Goal: Information Seeking & Learning: Learn about a topic

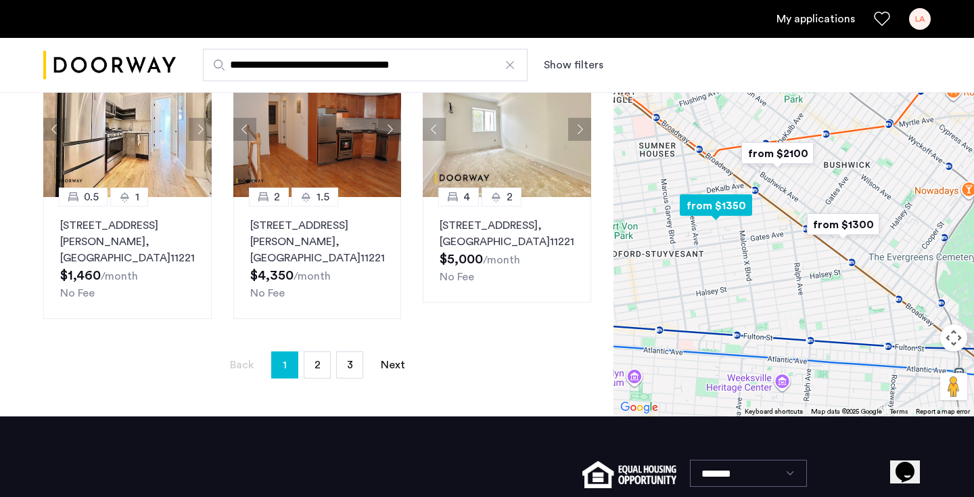
scroll to position [990, 0]
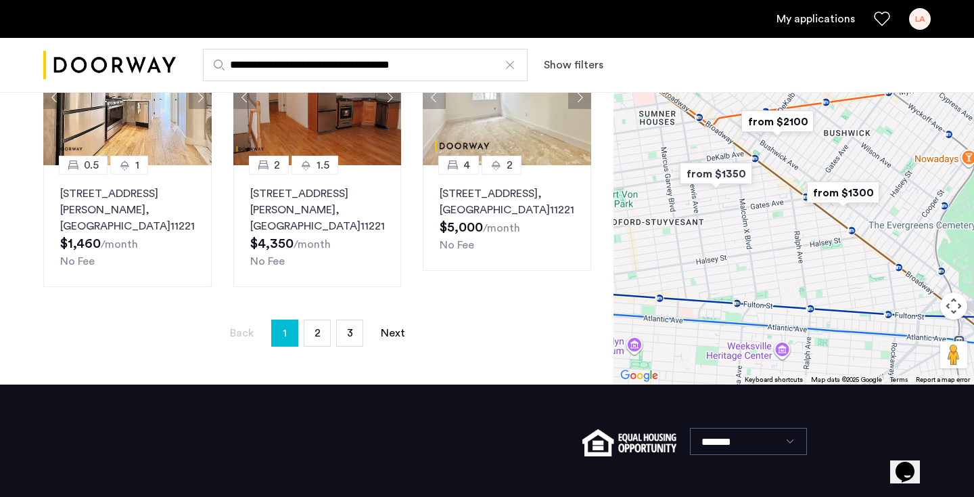
click at [879, 16] on icon "Favorites" at bounding box center [882, 19] width 16 height 16
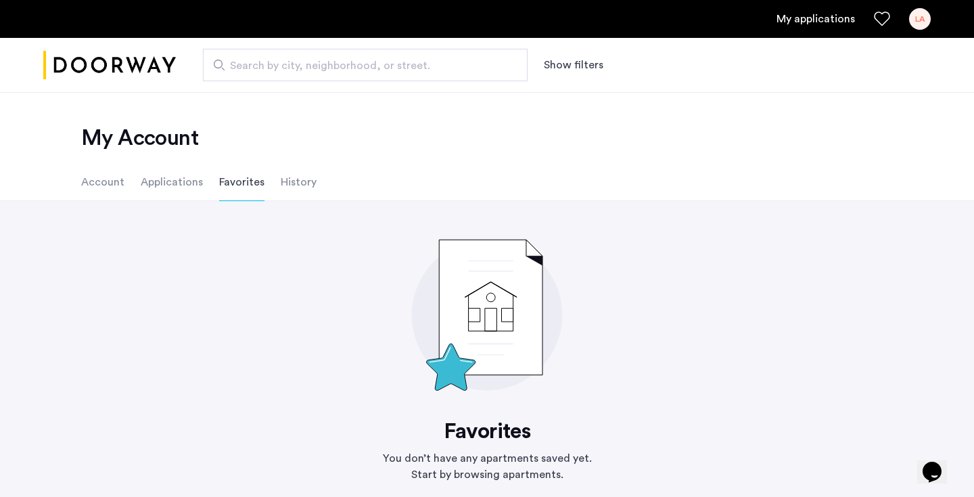
click at [169, 182] on li "Applications" at bounding box center [172, 182] width 62 height 38
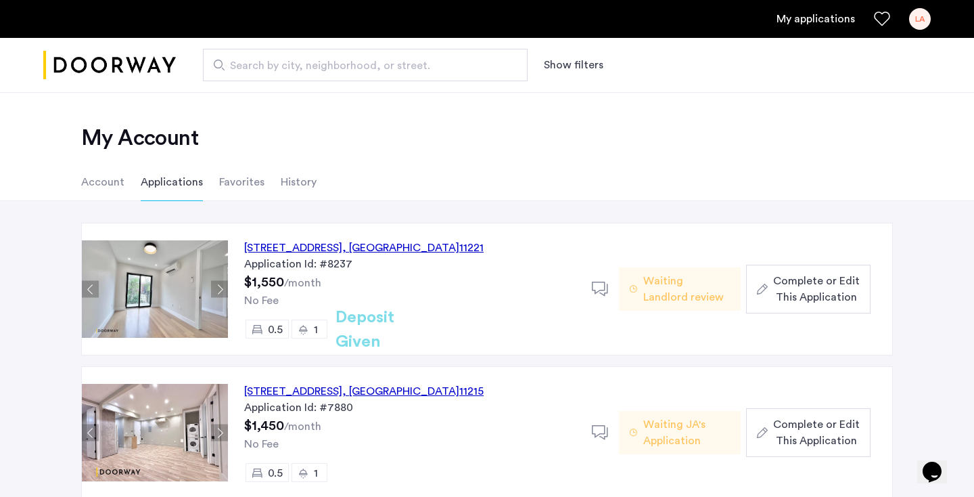
click at [214, 288] on button "Next apartment" at bounding box center [219, 289] width 17 height 17
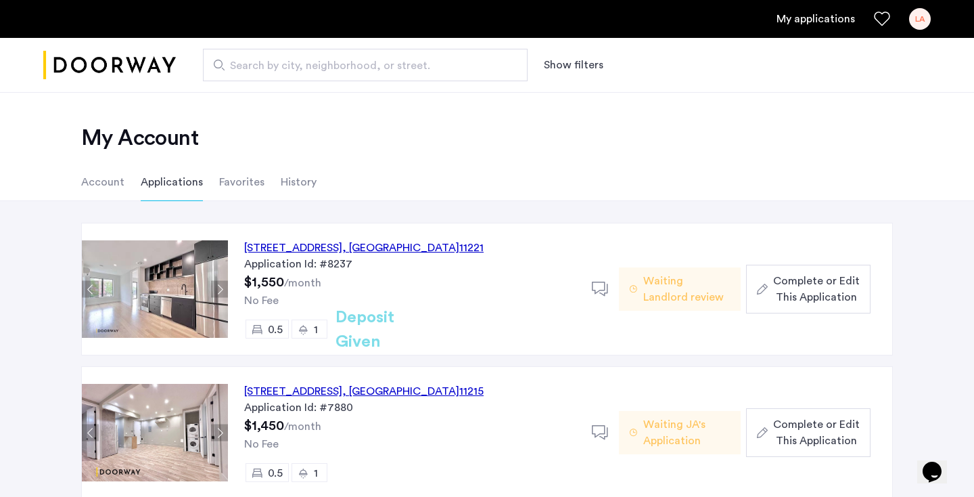
click at [214, 288] on button "Next apartment" at bounding box center [219, 289] width 17 height 17
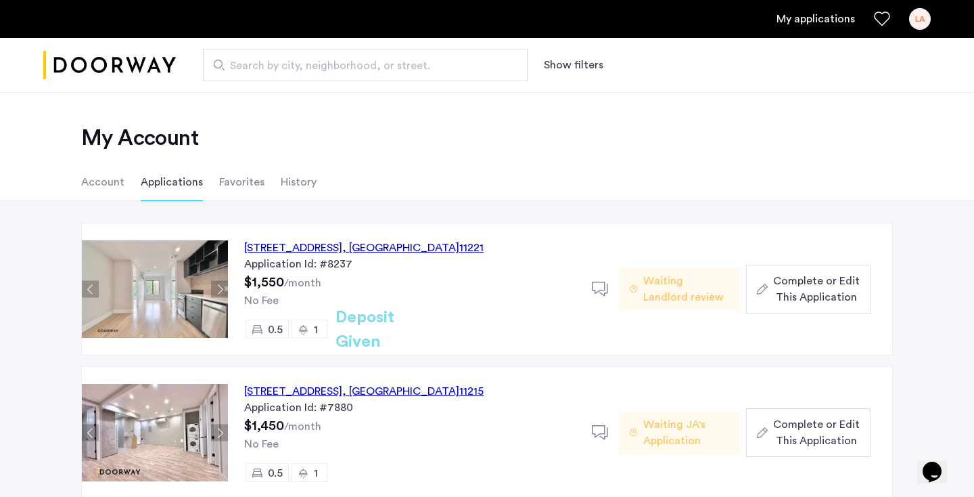
click at [214, 288] on button "Next apartment" at bounding box center [219, 289] width 17 height 17
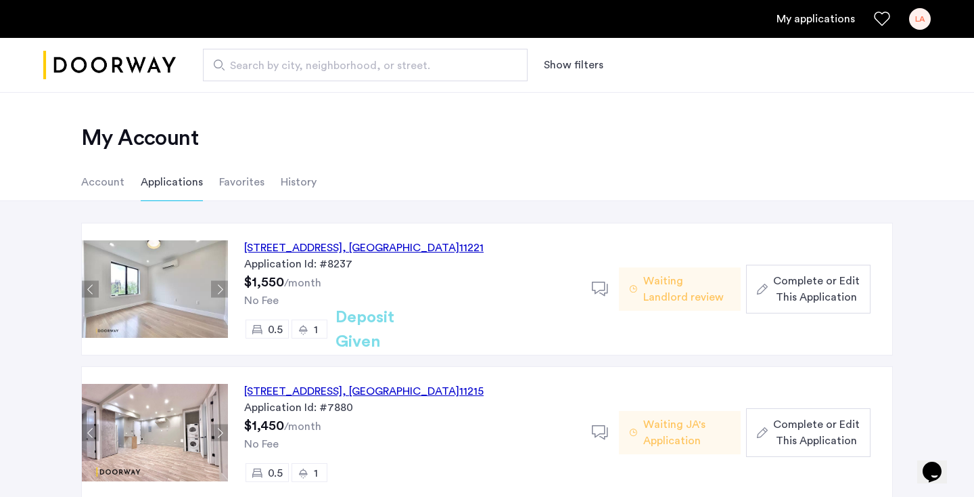
click at [214, 288] on button "Next apartment" at bounding box center [219, 289] width 17 height 17
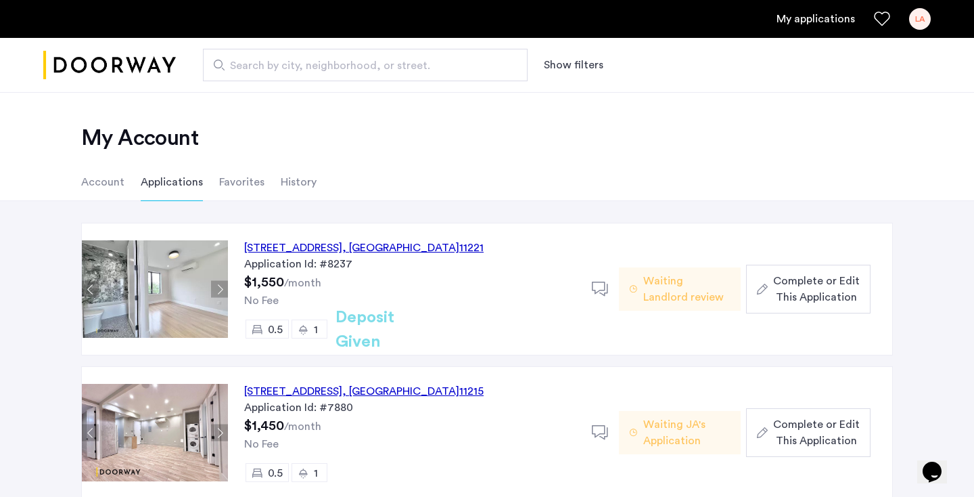
click at [214, 288] on button "Next apartment" at bounding box center [219, 289] width 17 height 17
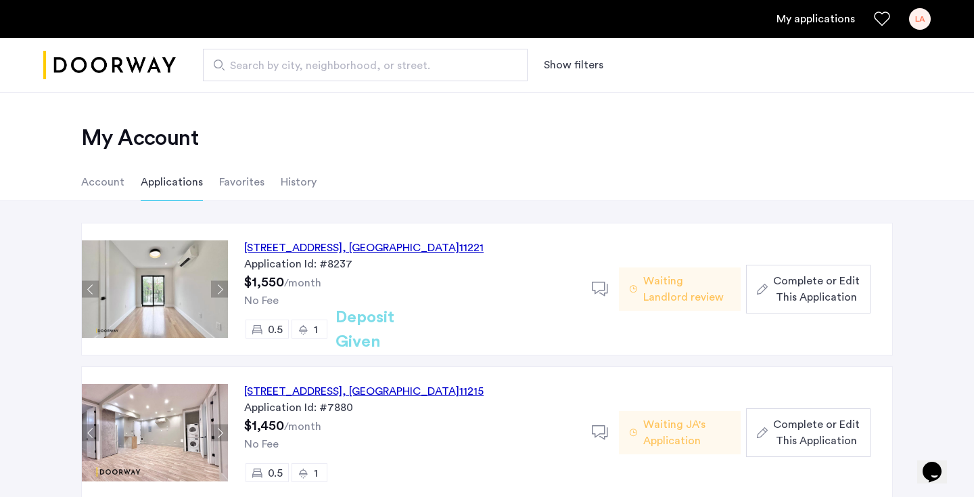
click at [216, 288] on button "Next apartment" at bounding box center [219, 289] width 17 height 17
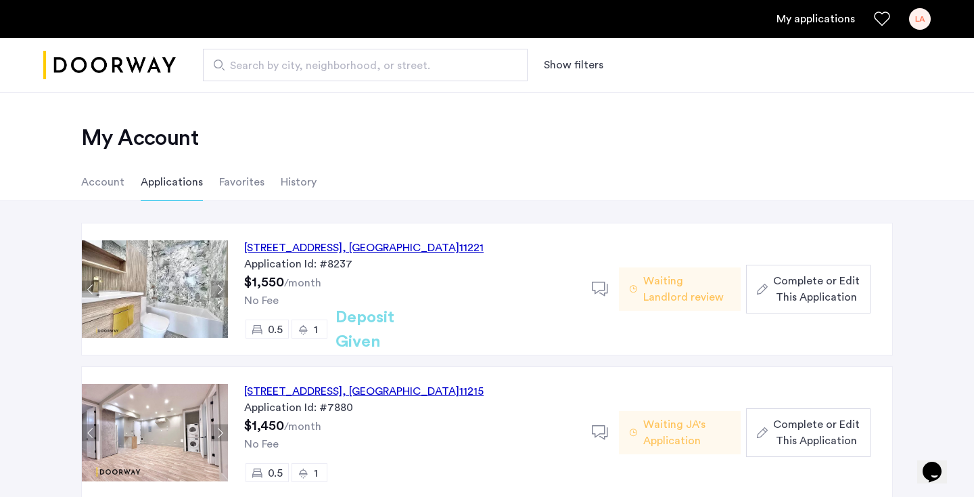
click at [216, 288] on button "Next apartment" at bounding box center [219, 289] width 17 height 17
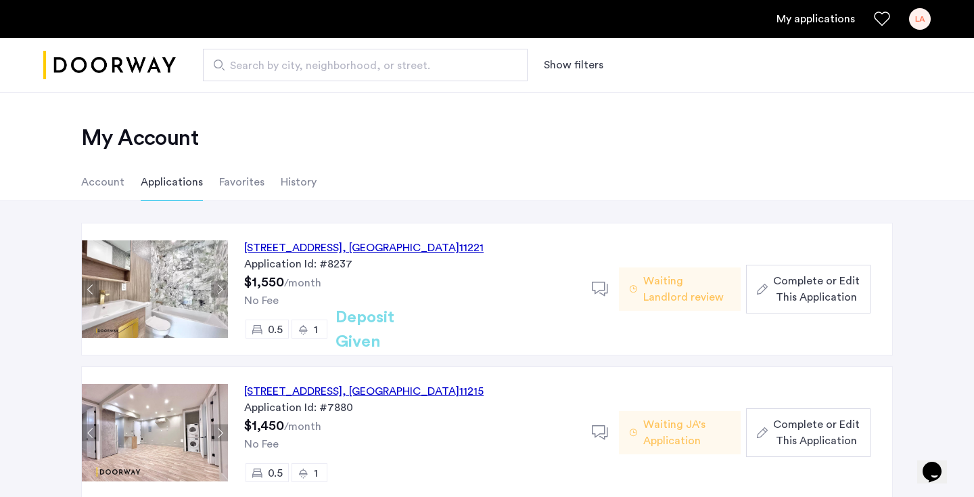
click at [218, 292] on button "Next apartment" at bounding box center [219, 289] width 17 height 17
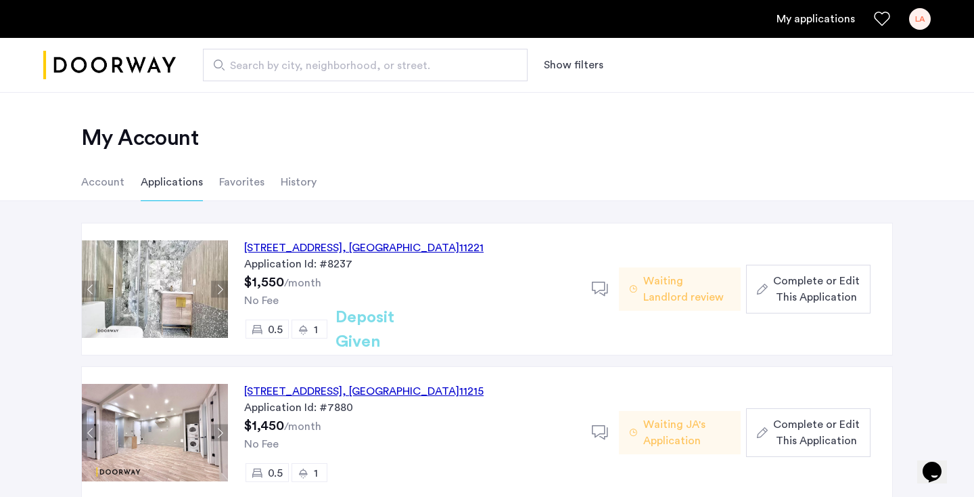
click at [218, 292] on button "Next apartment" at bounding box center [219, 289] width 17 height 17
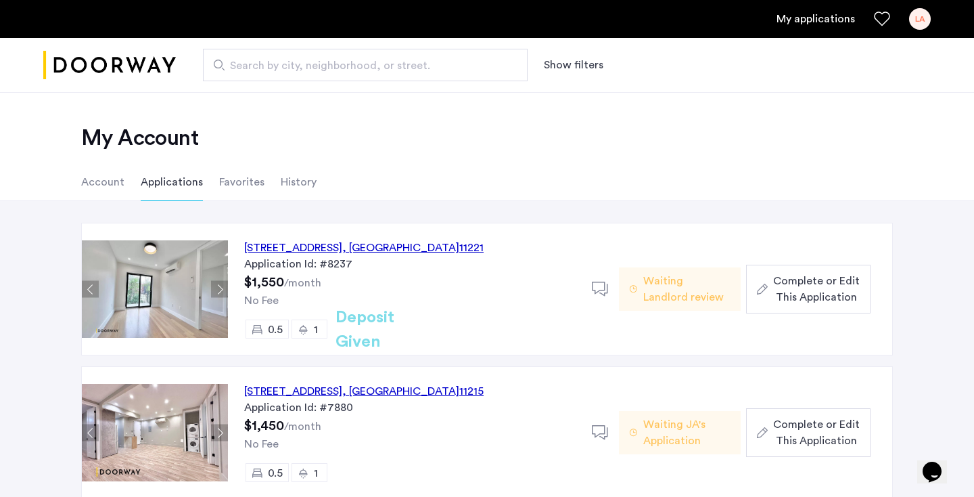
click at [218, 292] on button "Next apartment" at bounding box center [219, 289] width 17 height 17
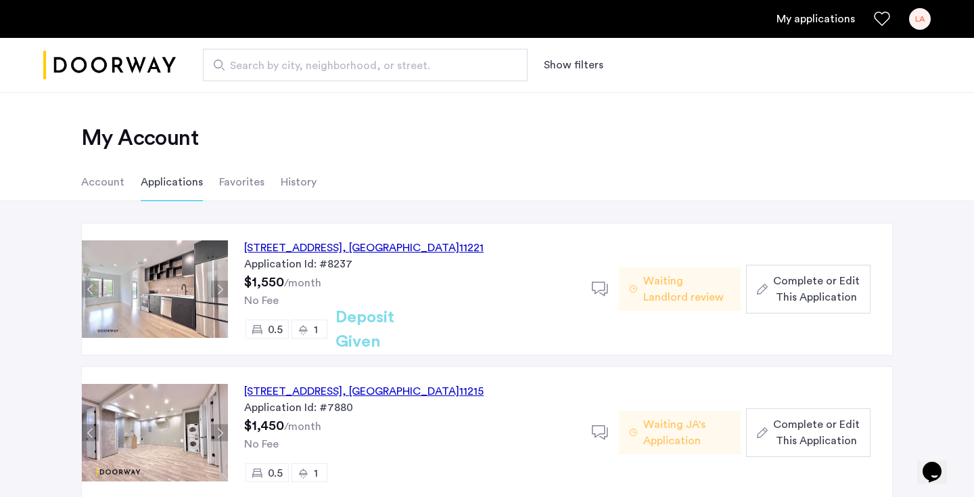
click at [218, 292] on button "Next apartment" at bounding box center [219, 289] width 17 height 17
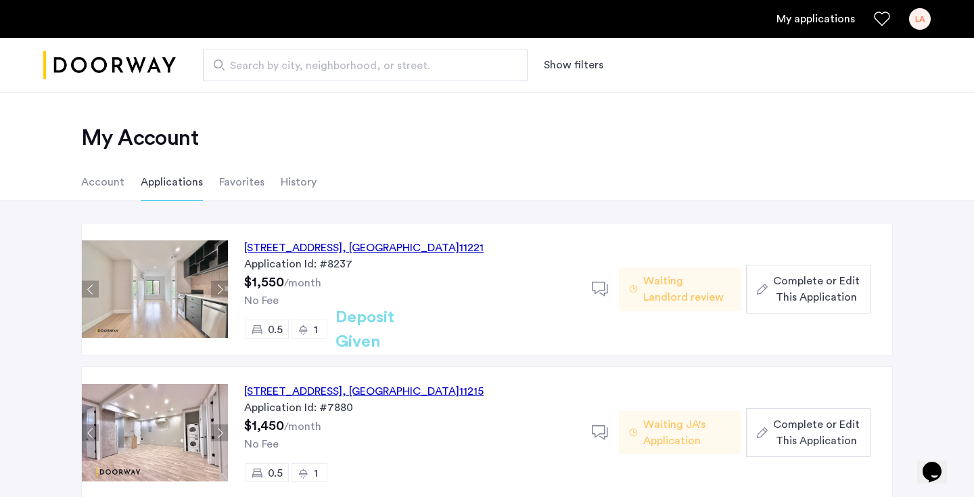
click at [817, 22] on link "My applications" at bounding box center [816, 19] width 78 height 16
click at [141, 71] on img "Cazamio logo" at bounding box center [109, 65] width 133 height 51
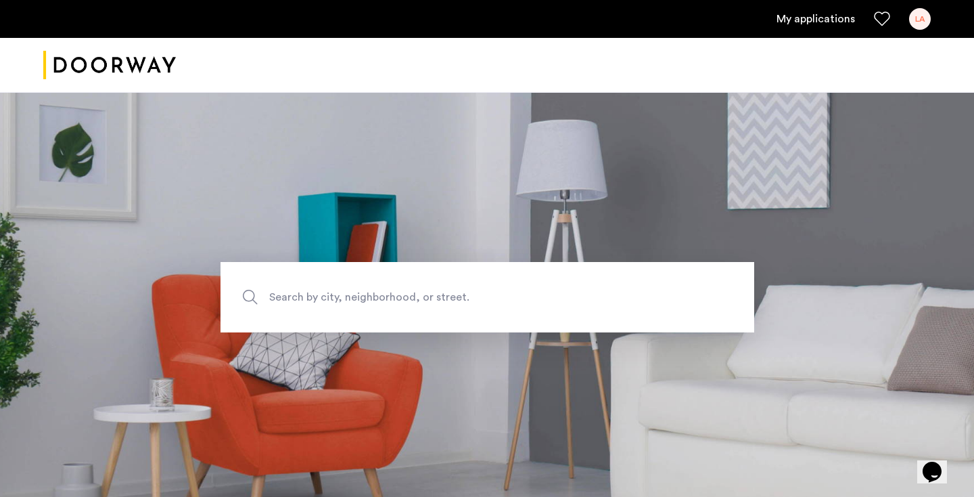
click at [320, 289] on span "Search by city, neighborhood, or street." at bounding box center [455, 297] width 373 height 18
click at [320, 289] on input "Search by city, neighborhood, or street." at bounding box center [488, 297] width 534 height 70
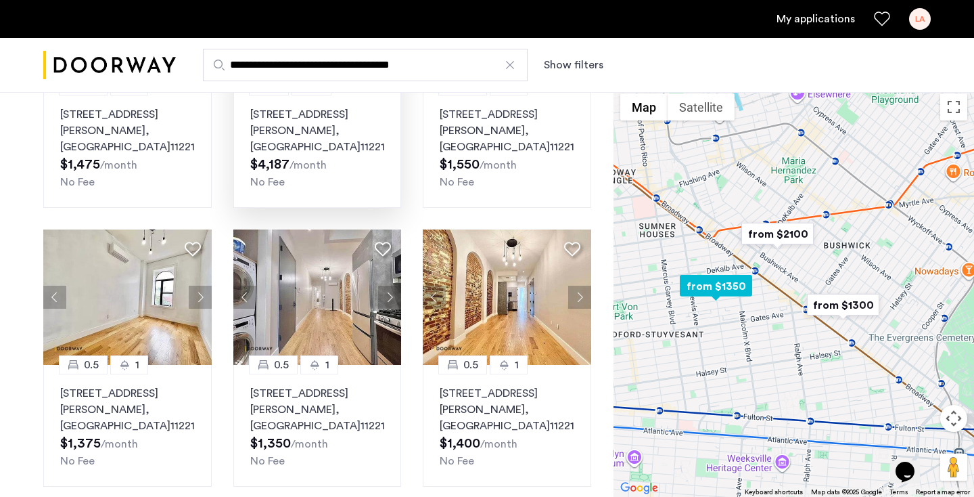
scroll to position [234, 0]
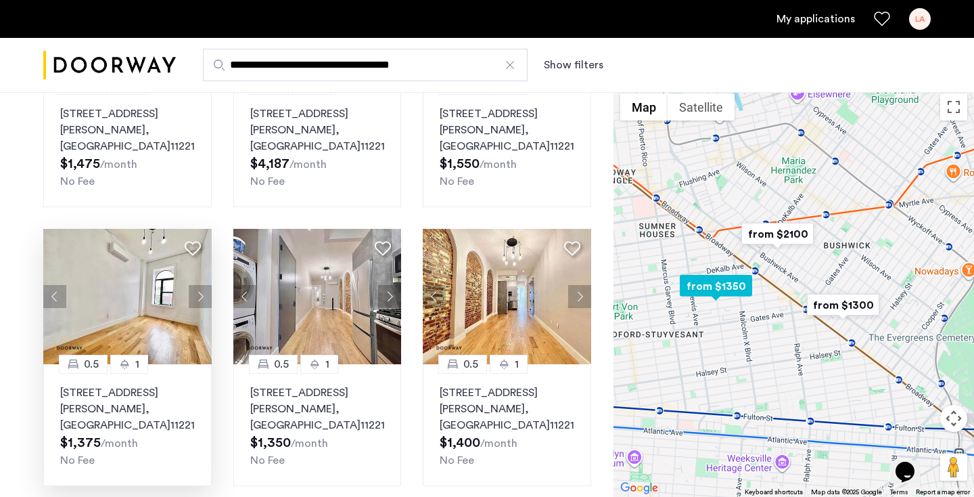
click at [197, 292] on button "Next apartment" at bounding box center [200, 296] width 23 height 23
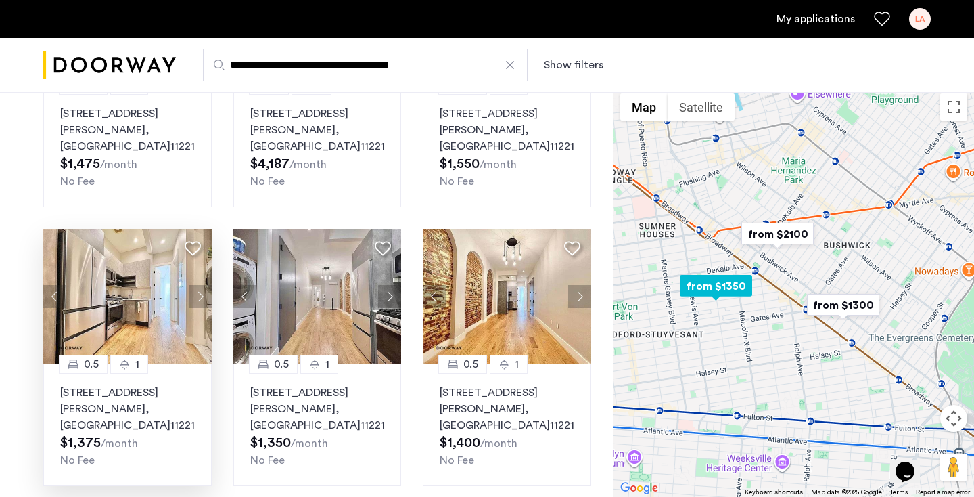
click at [197, 292] on button "Next apartment" at bounding box center [200, 296] width 23 height 23
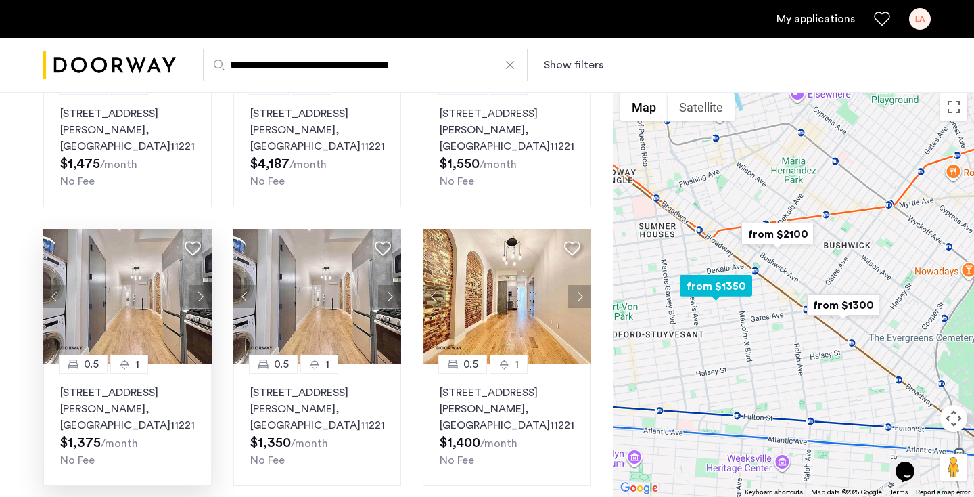
click at [197, 292] on button "Next apartment" at bounding box center [200, 296] width 23 height 23
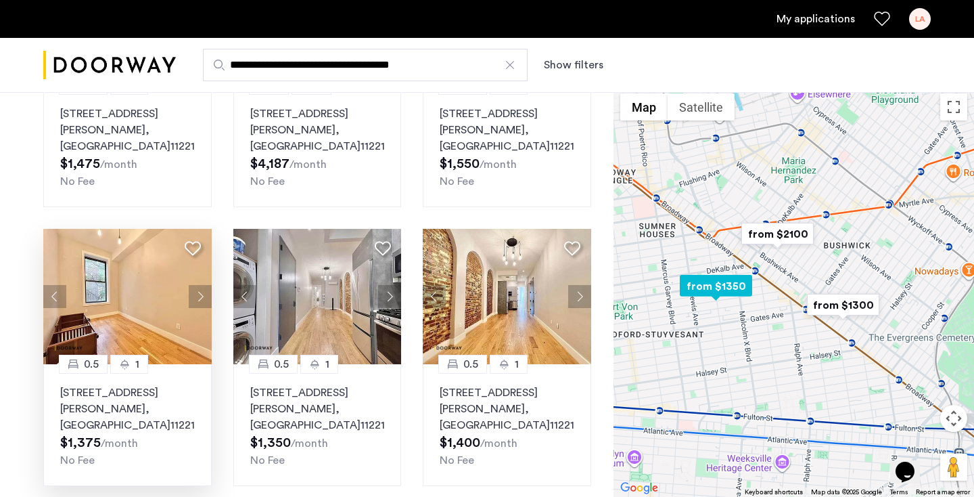
click at [199, 290] on button "Next apartment" at bounding box center [200, 296] width 23 height 23
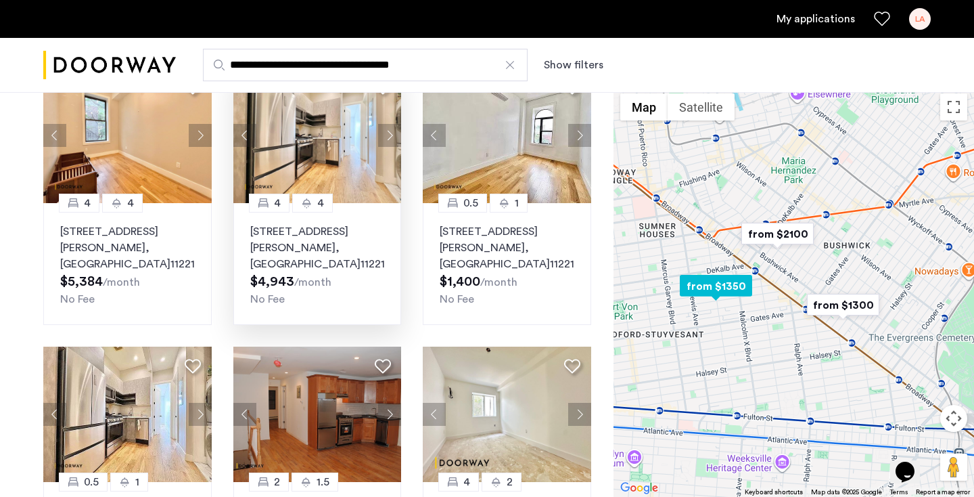
scroll to position [667, 0]
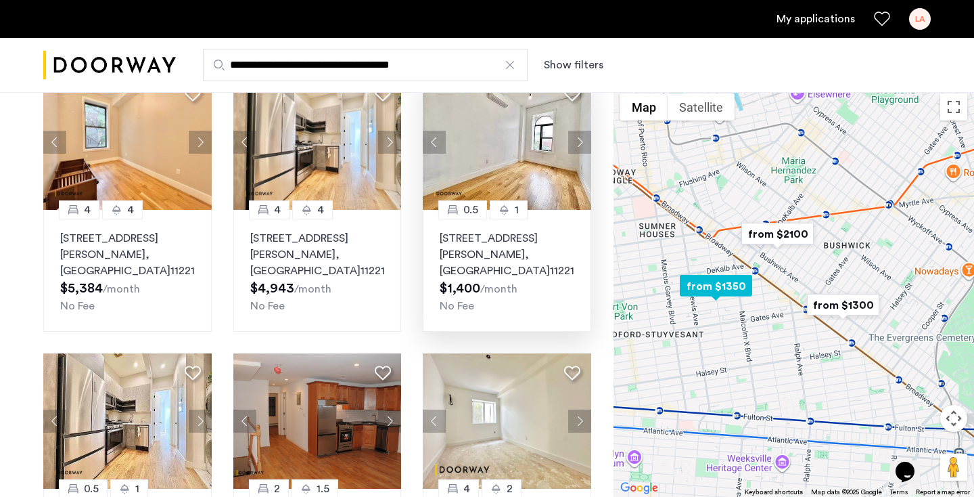
click at [584, 140] on button "Next apartment" at bounding box center [579, 142] width 23 height 23
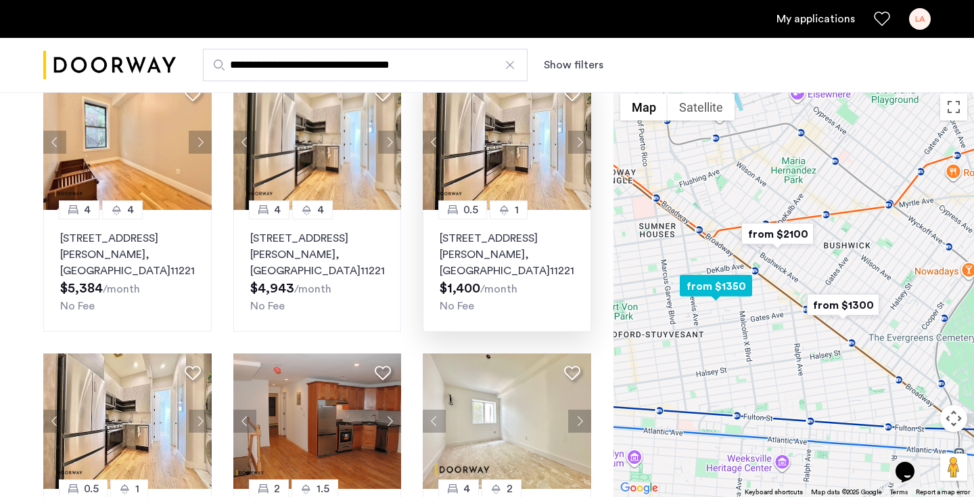
click at [584, 140] on button "Next apartment" at bounding box center [579, 142] width 23 height 23
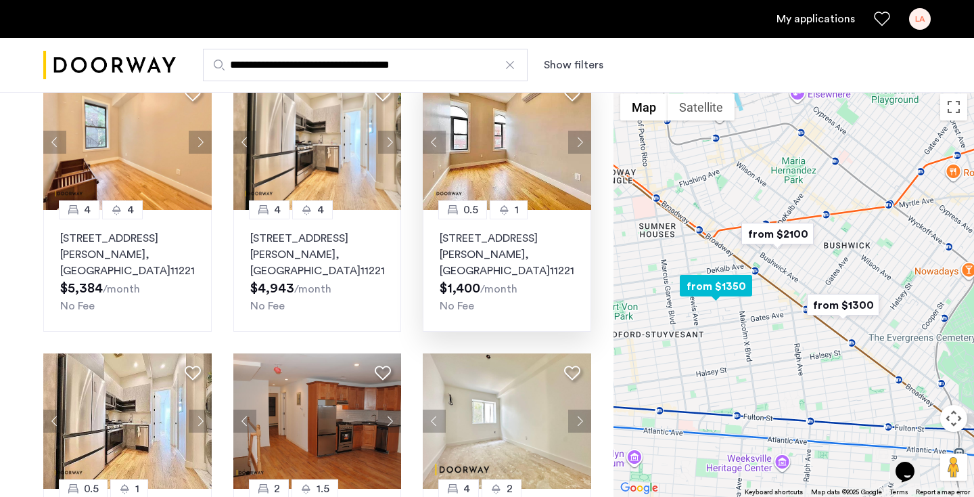
click at [584, 141] on button "Next apartment" at bounding box center [579, 142] width 23 height 23
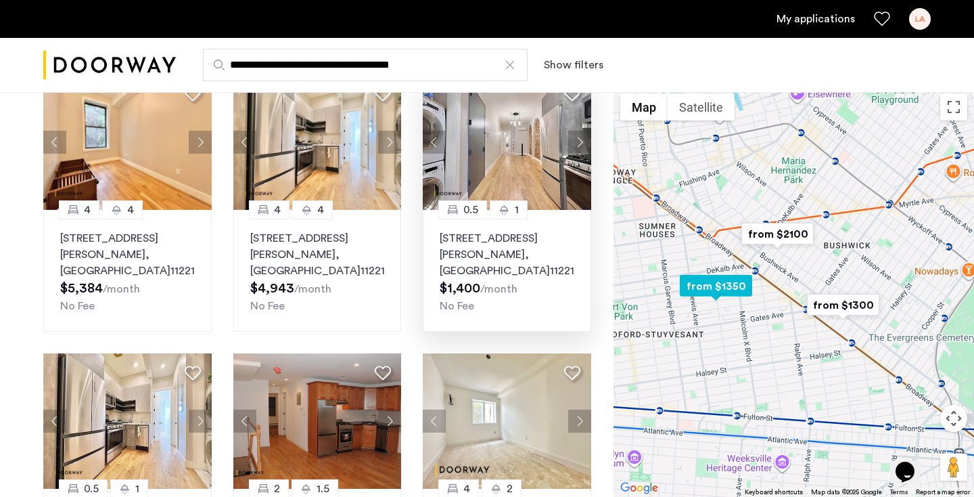
click at [584, 141] on button "Next apartment" at bounding box center [579, 142] width 23 height 23
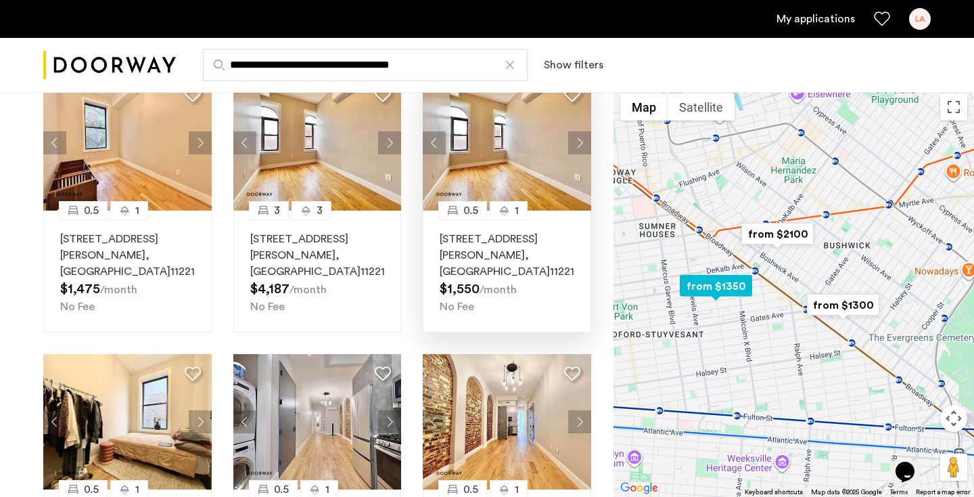
scroll to position [110, 0]
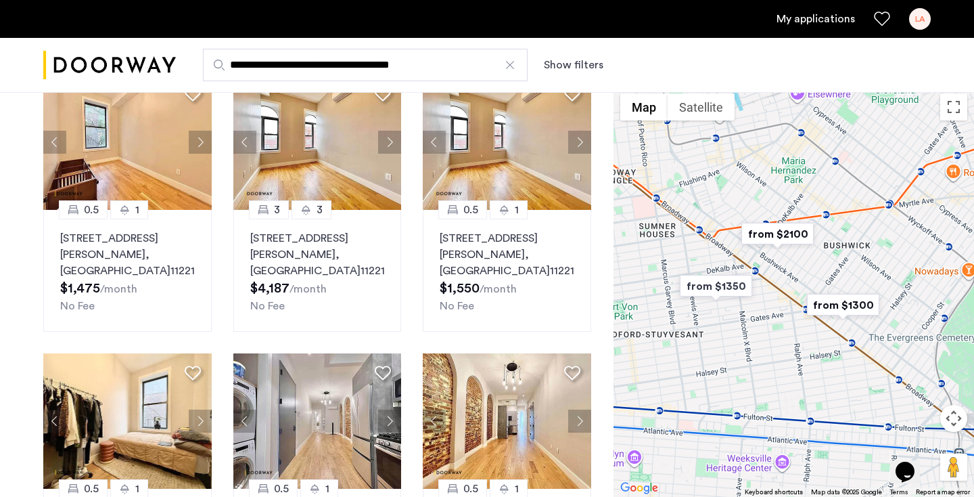
click at [848, 303] on img "from $1300" at bounding box center [843, 305] width 83 height 30
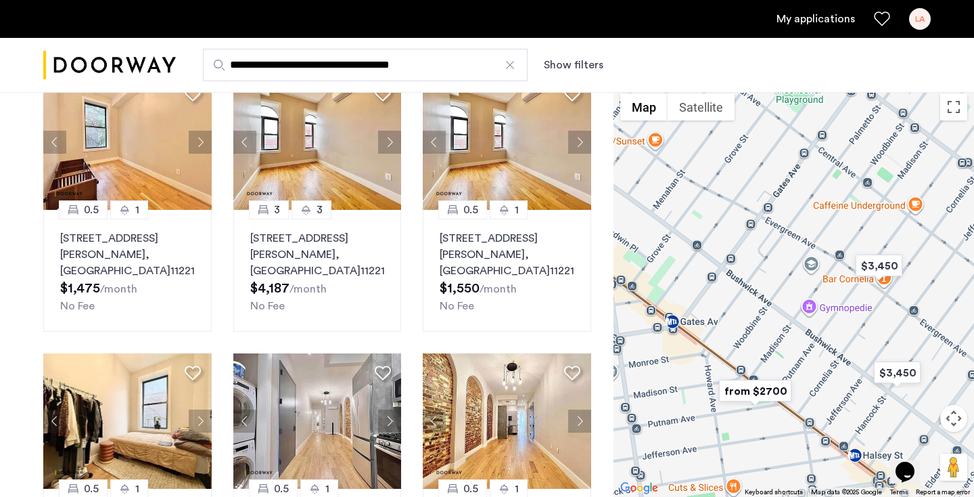
drag, startPoint x: 722, startPoint y: 327, endPoint x: 824, endPoint y: 362, distance: 107.4
click at [825, 362] on div "To navigate, press the arrow keys." at bounding box center [794, 292] width 361 height 410
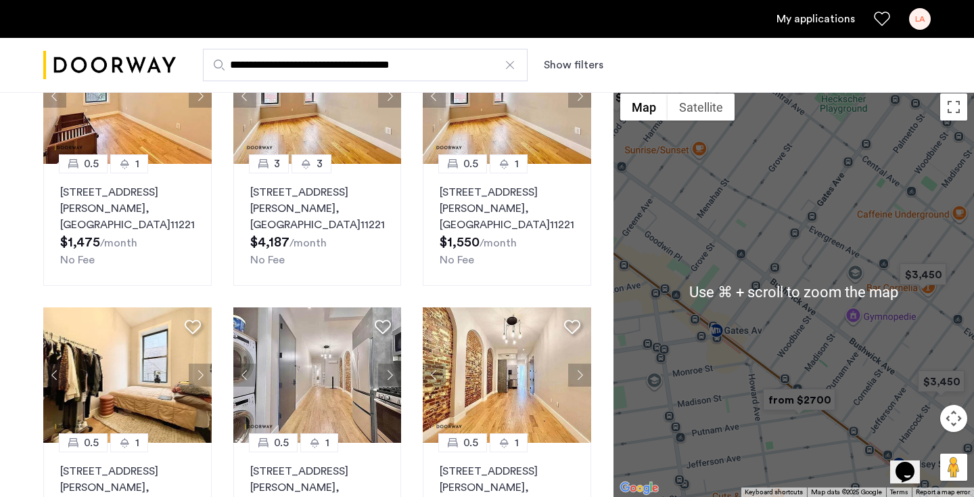
scroll to position [156, 0]
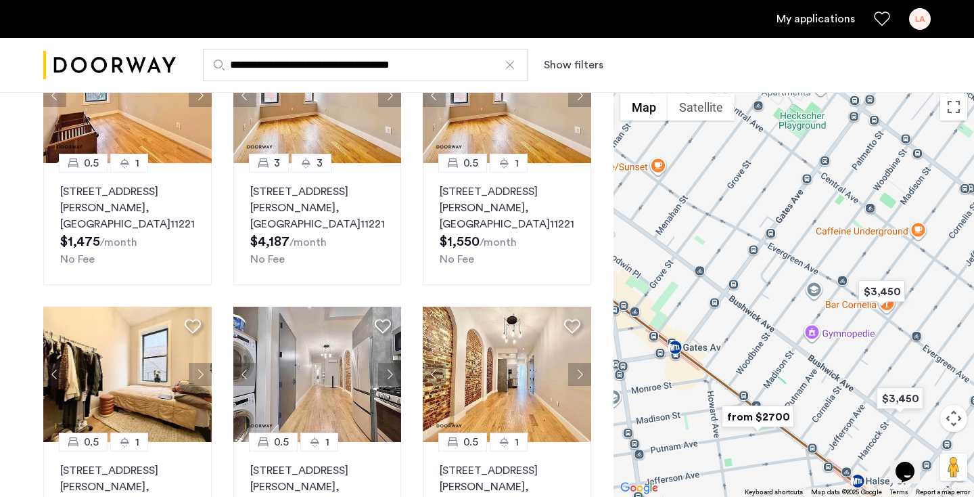
drag, startPoint x: 850, startPoint y: 372, endPoint x: 798, endPoint y: 394, distance: 56.1
click at [798, 394] on div "To navigate, press the arrow keys." at bounding box center [794, 292] width 361 height 410
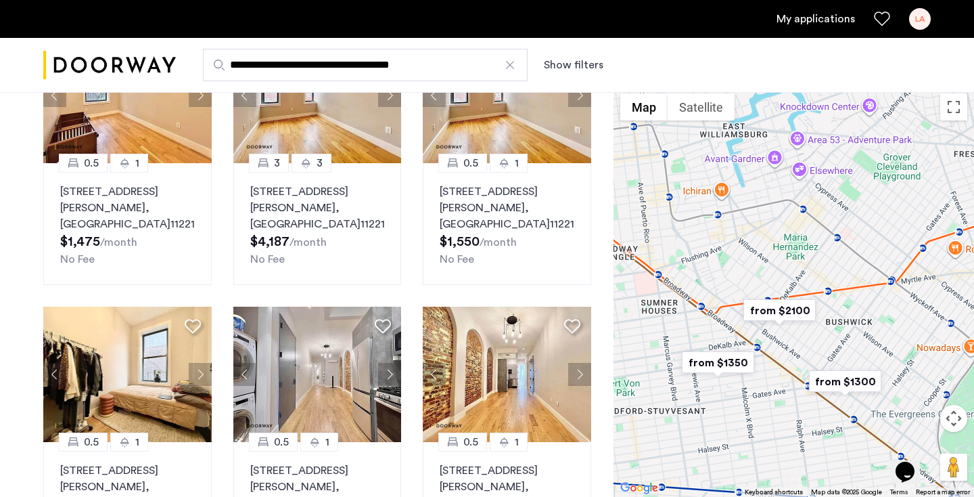
drag, startPoint x: 676, startPoint y: 330, endPoint x: 720, endPoint y: 328, distance: 43.3
click at [723, 328] on div "To navigate, press the arrow keys." at bounding box center [794, 292] width 361 height 410
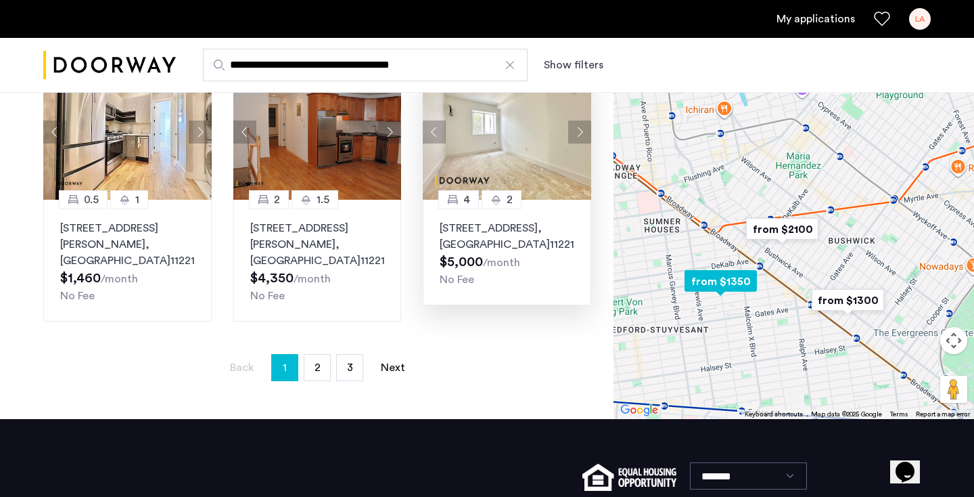
scroll to position [957, 0]
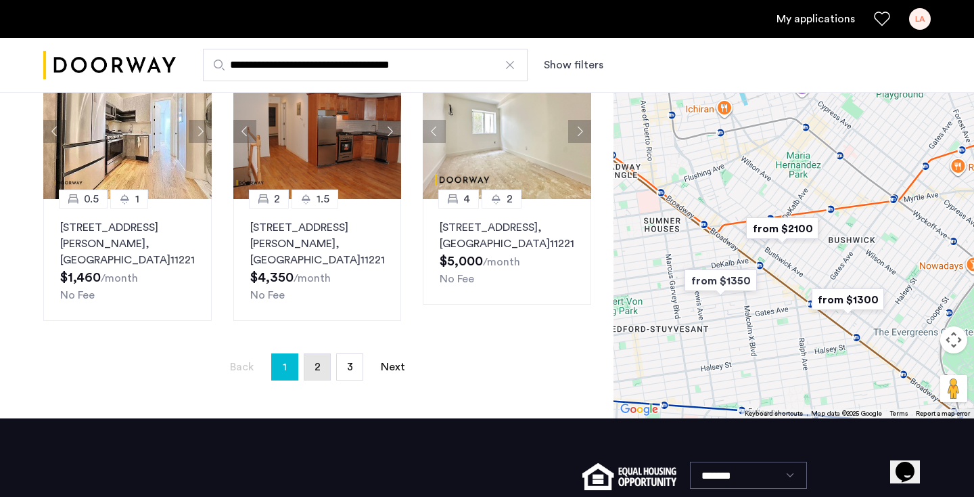
click at [324, 367] on link "page 2" at bounding box center [317, 367] width 26 height 26
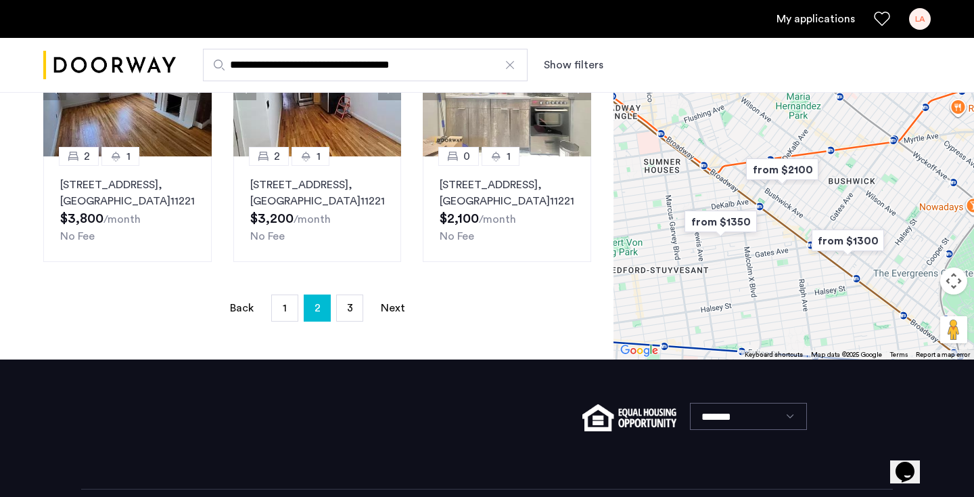
scroll to position [982, 0]
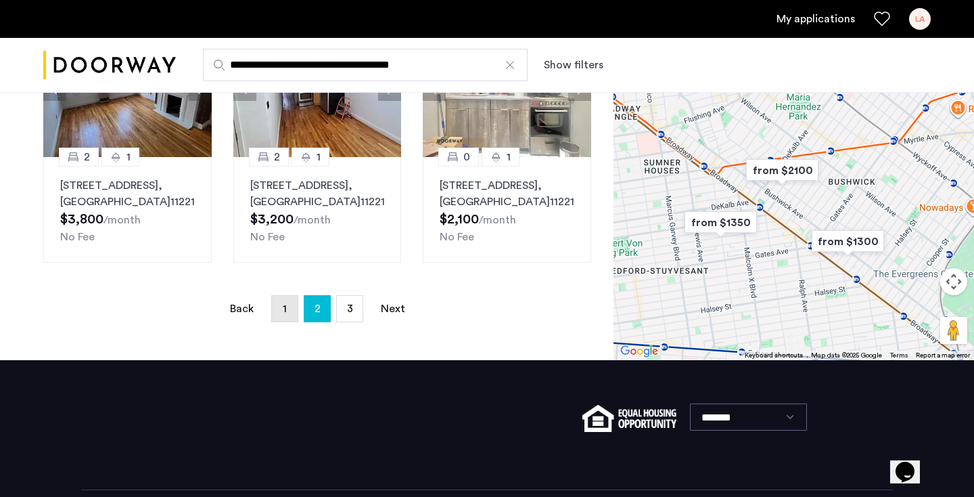
click at [294, 299] on link "page 1" at bounding box center [285, 309] width 26 height 26
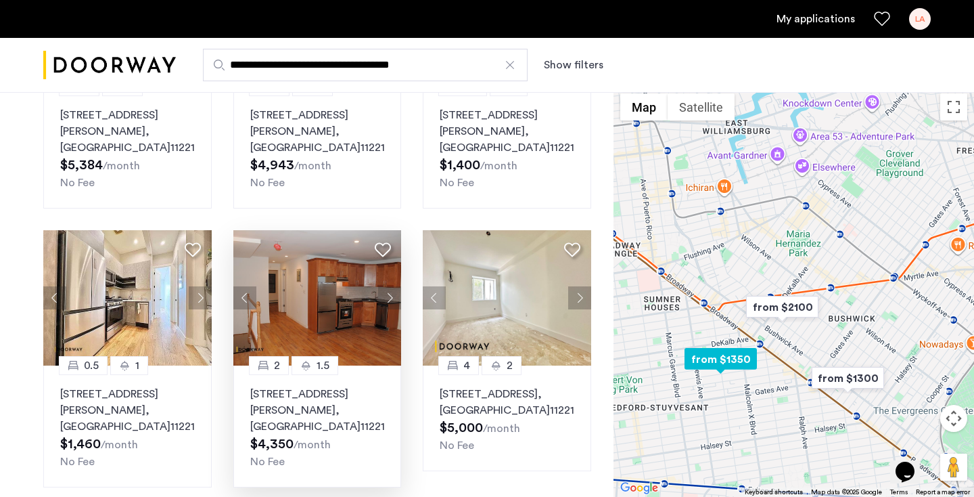
scroll to position [708, 0]
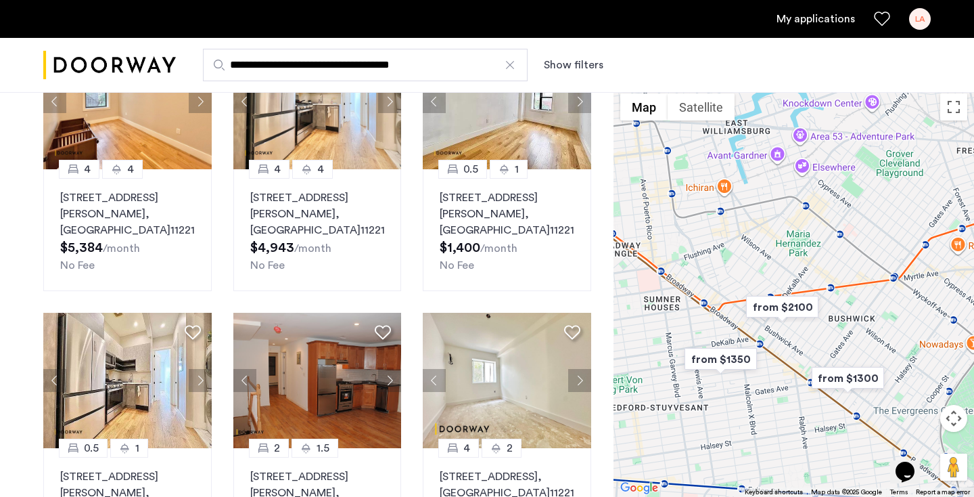
drag, startPoint x: 449, startPoint y: 72, endPoint x: 232, endPoint y: 75, distance: 216.5
click at [237, 75] on input "**********" at bounding box center [365, 65] width 325 height 32
drag, startPoint x: 432, startPoint y: 70, endPoint x: 133, endPoint y: 23, distance: 302.7
click at [133, 23] on header "**********" at bounding box center [487, 46] width 974 height 93
type input "**********"
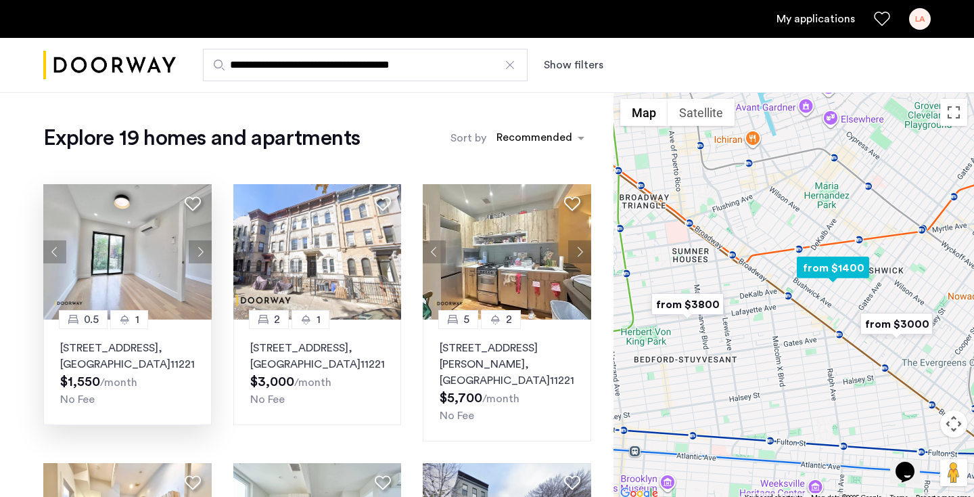
click at [198, 256] on button "Next apartment" at bounding box center [200, 251] width 23 height 23
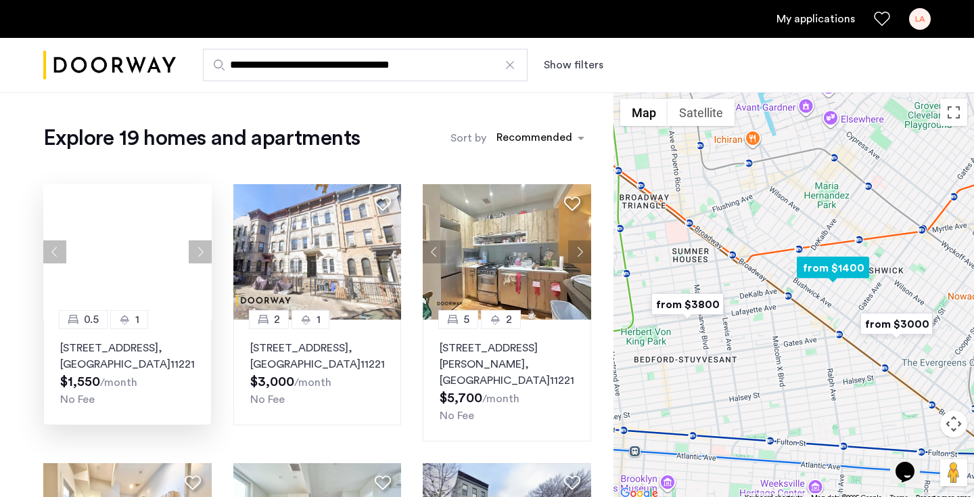
click at [150, 258] on div at bounding box center [127, 251] width 168 height 135
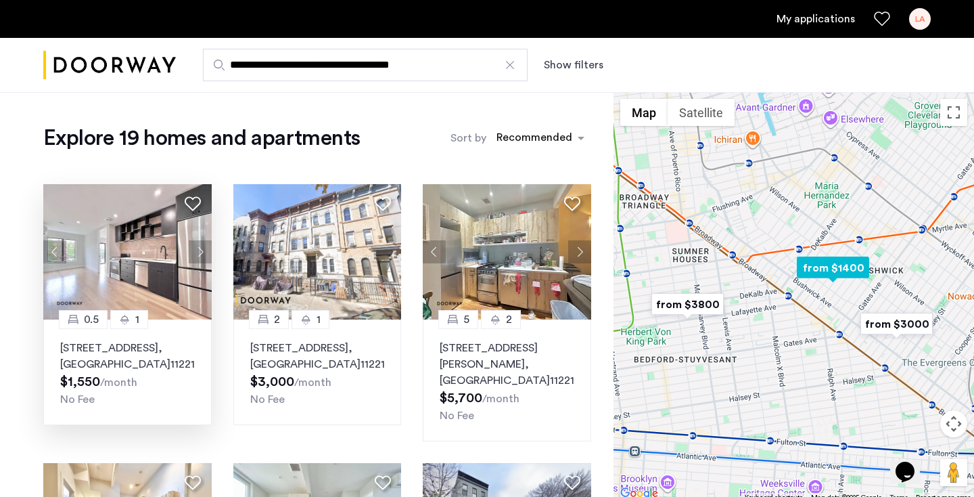
click at [149, 358] on p "48 Bleecker Street, Unit 3BTL, Brooklyn , NY 11221" at bounding box center [127, 356] width 135 height 32
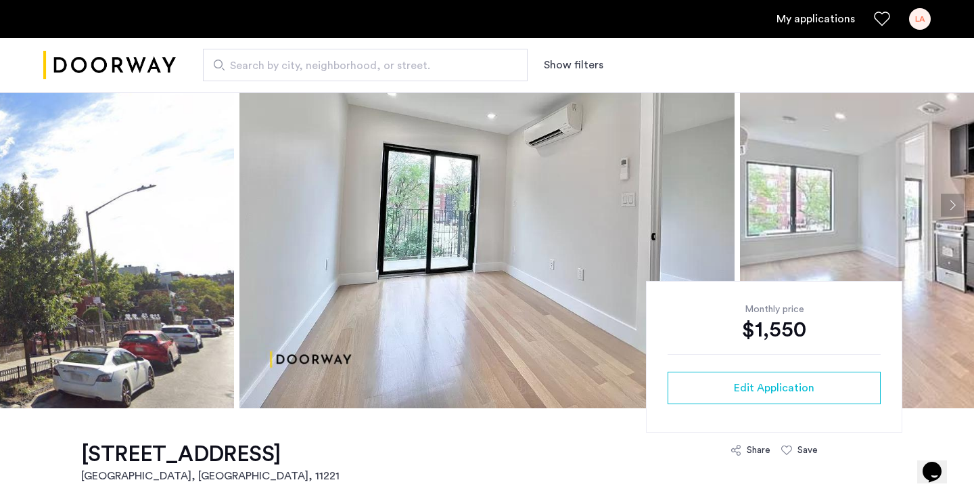
scroll to position [87, 0]
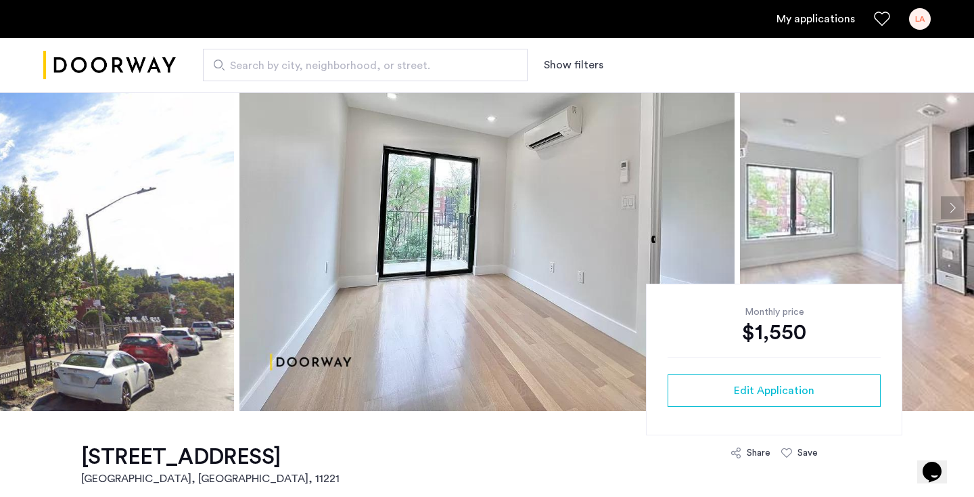
click at [950, 204] on button "Next apartment" at bounding box center [952, 207] width 23 height 23
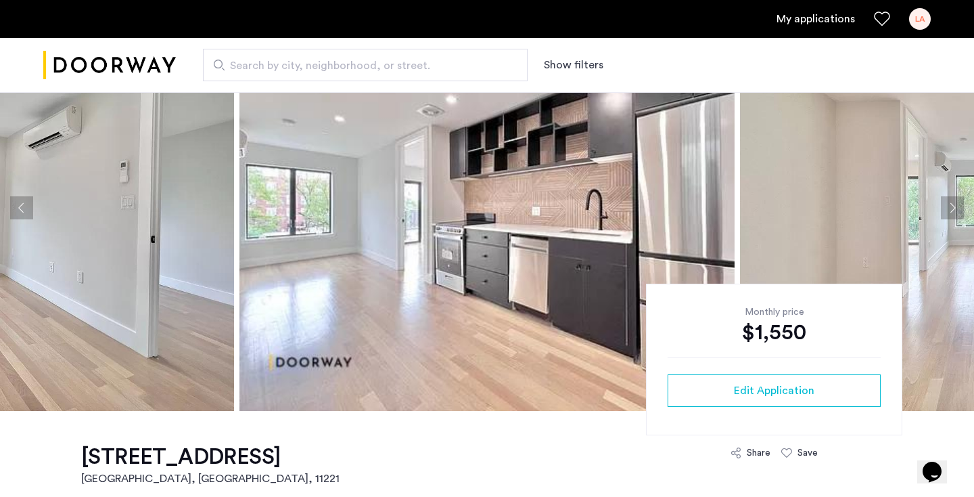
click at [950, 204] on button "Next apartment" at bounding box center [952, 207] width 23 height 23
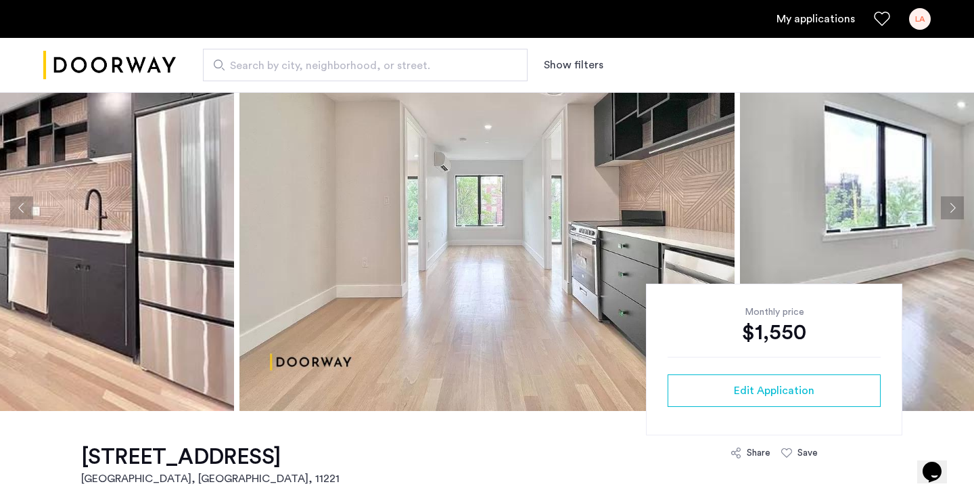
click at [950, 204] on button "Next apartment" at bounding box center [952, 207] width 23 height 23
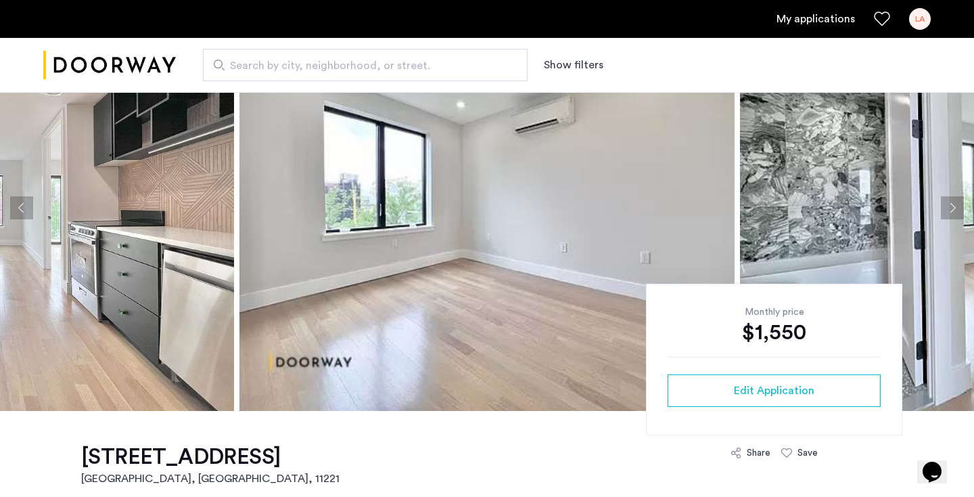
click at [950, 204] on button "Next apartment" at bounding box center [952, 207] width 23 height 23
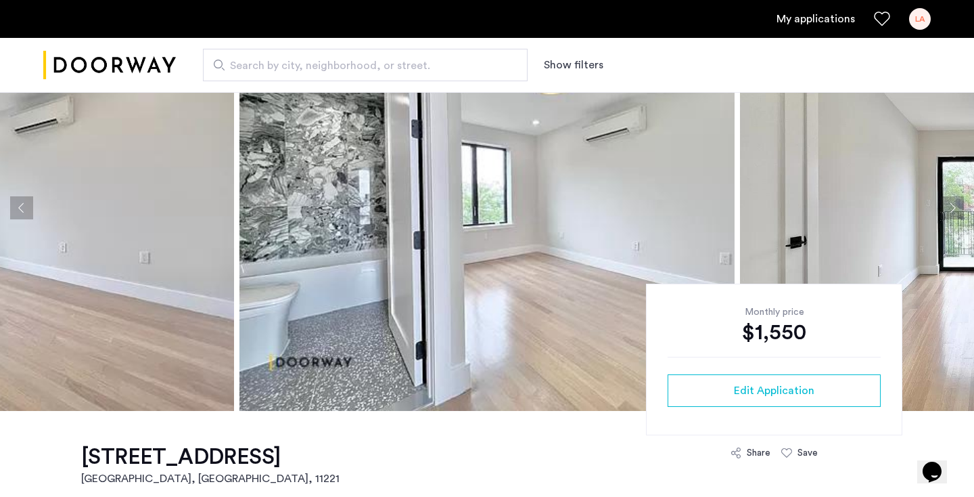
click at [950, 204] on button "Next apartment" at bounding box center [952, 207] width 23 height 23
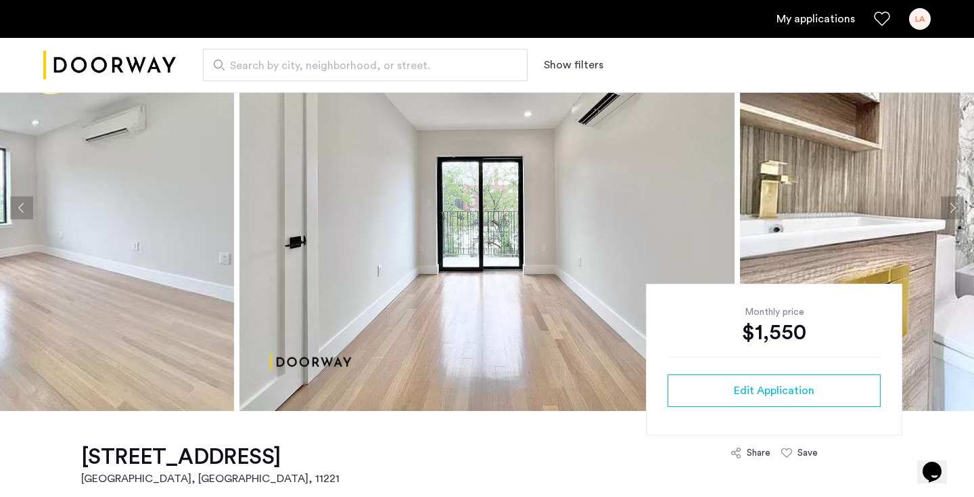
click at [950, 204] on button "Next apartment" at bounding box center [952, 207] width 23 height 23
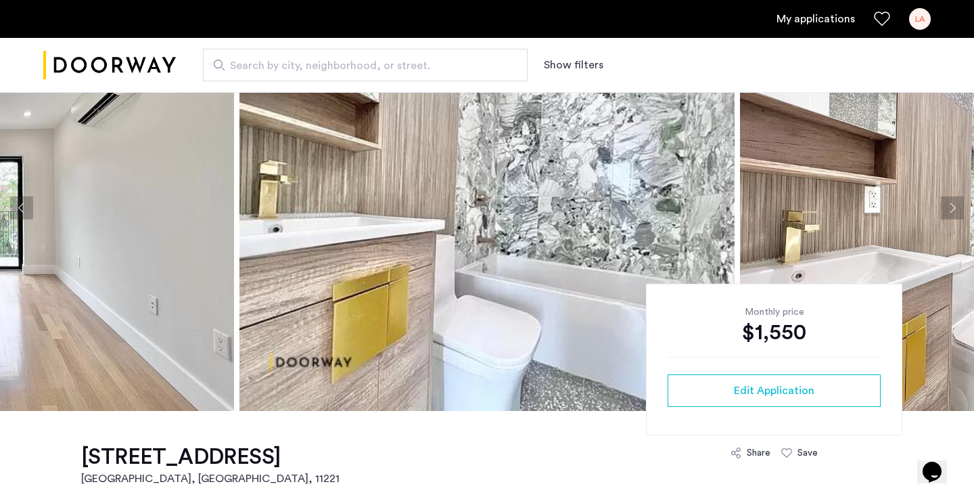
click at [950, 204] on button "Next apartment" at bounding box center [952, 207] width 23 height 23
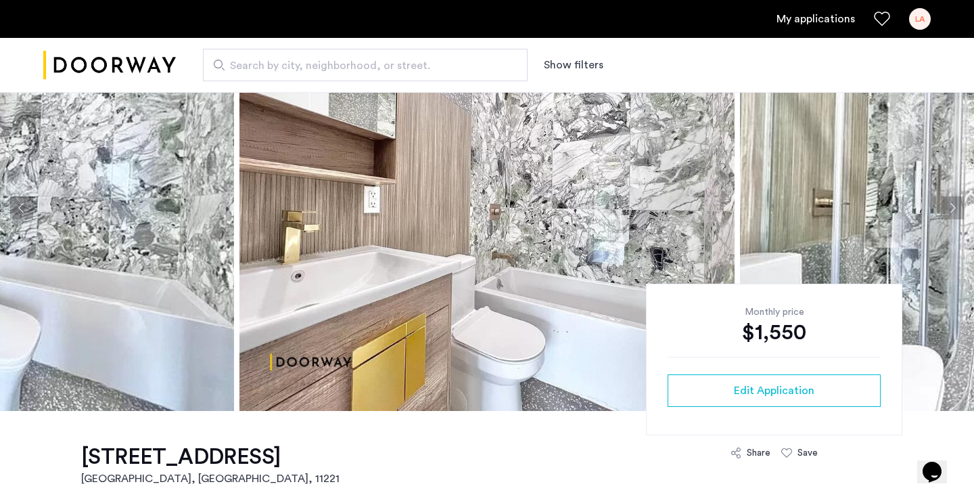
click at [950, 204] on button "Next apartment" at bounding box center [952, 207] width 23 height 23
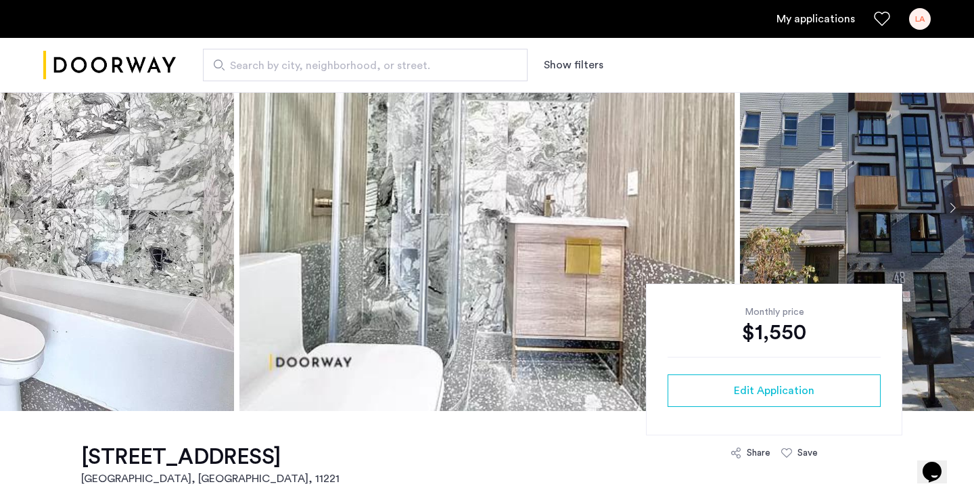
click at [950, 204] on button "Next apartment" at bounding box center [952, 207] width 23 height 23
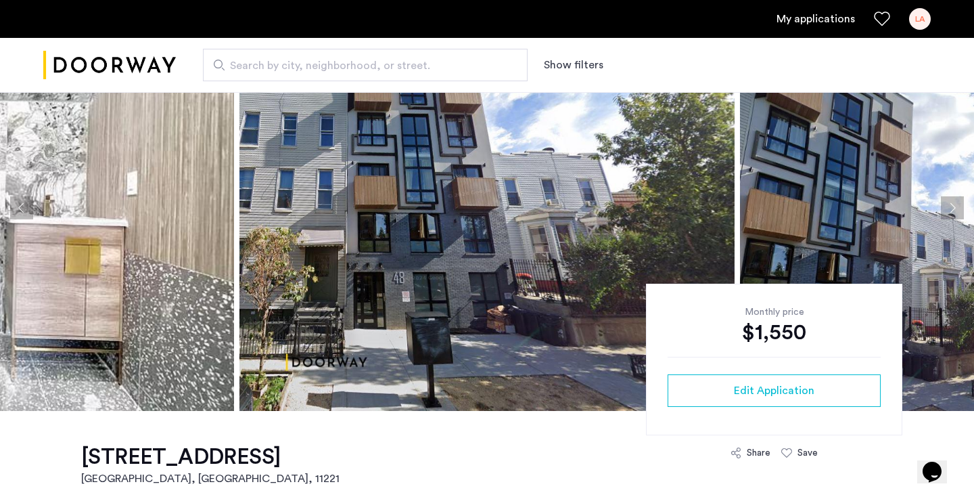
click at [950, 204] on button "Next apartment" at bounding box center [952, 207] width 23 height 23
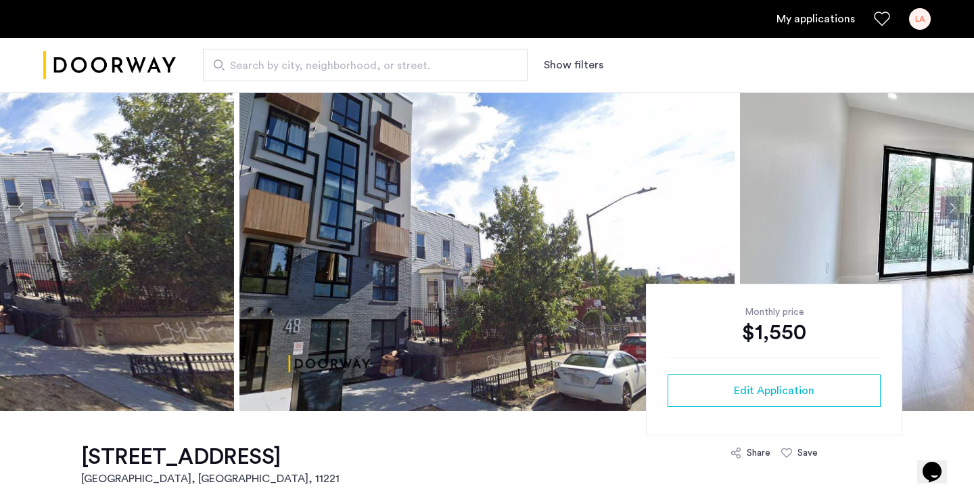
click at [950, 204] on button "Next apartment" at bounding box center [952, 207] width 23 height 23
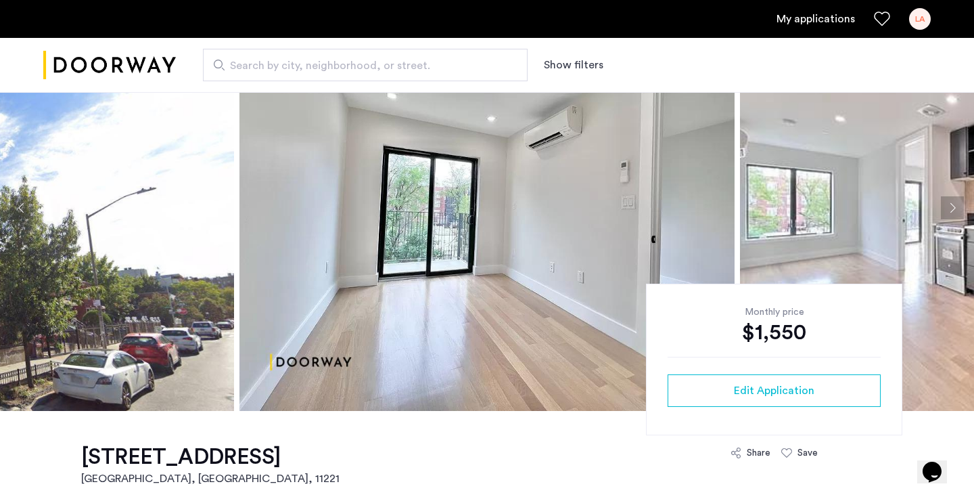
click at [950, 204] on button "Next apartment" at bounding box center [952, 207] width 23 height 23
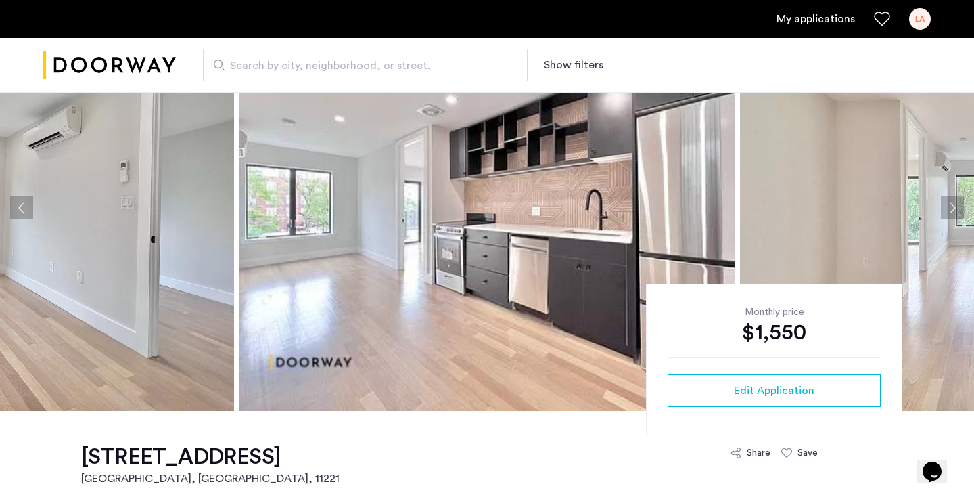
click at [950, 204] on button "Next apartment" at bounding box center [952, 207] width 23 height 23
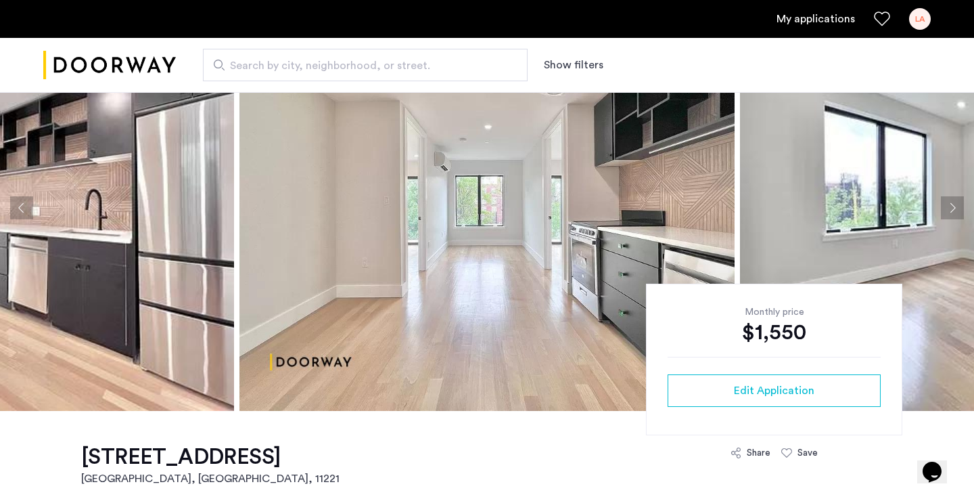
click at [950, 204] on button "Next apartment" at bounding box center [952, 207] width 23 height 23
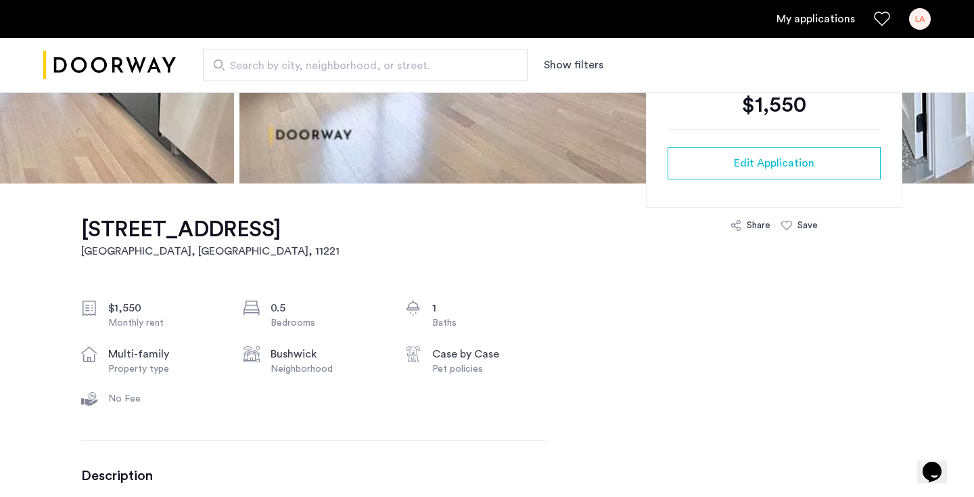
scroll to position [0, 0]
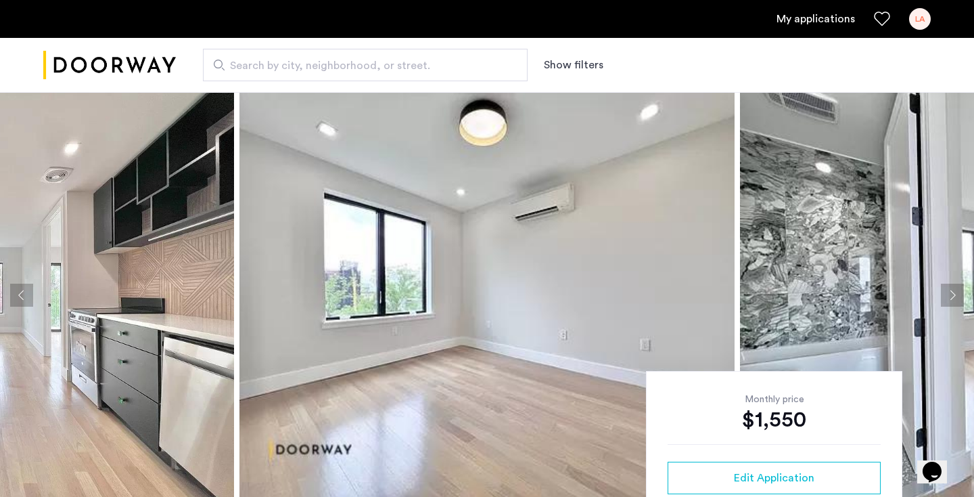
click at [966, 295] on img at bounding box center [987, 295] width 495 height 406
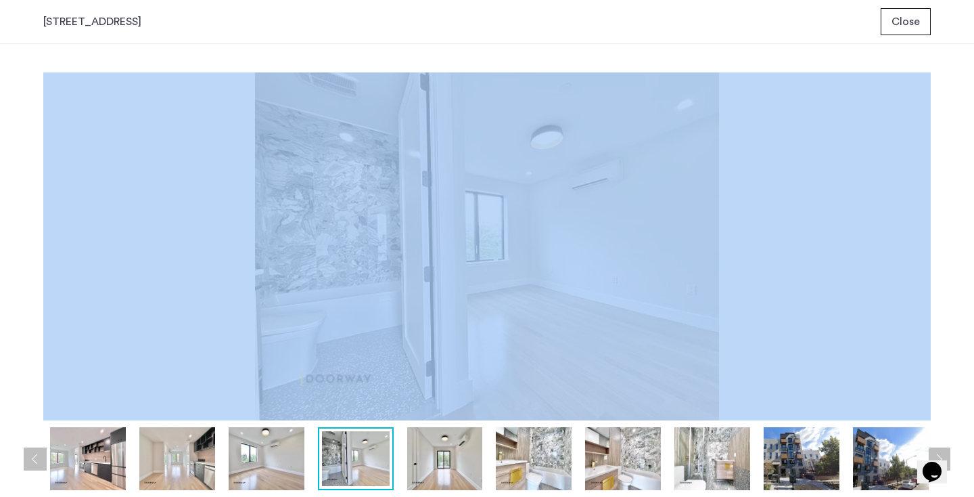
click at [966, 295] on div "prev next prev next" at bounding box center [487, 270] width 974 height 453
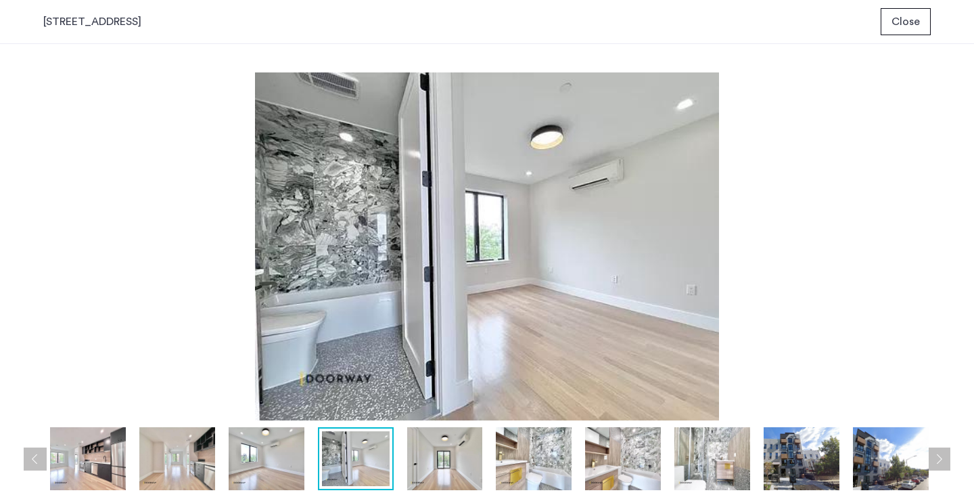
click at [959, 297] on div "prev next prev next" at bounding box center [487, 270] width 974 height 453
click at [959, 293] on div "prev next prev next" at bounding box center [487, 270] width 974 height 453
click at [907, 24] on span "Close" at bounding box center [906, 22] width 28 height 16
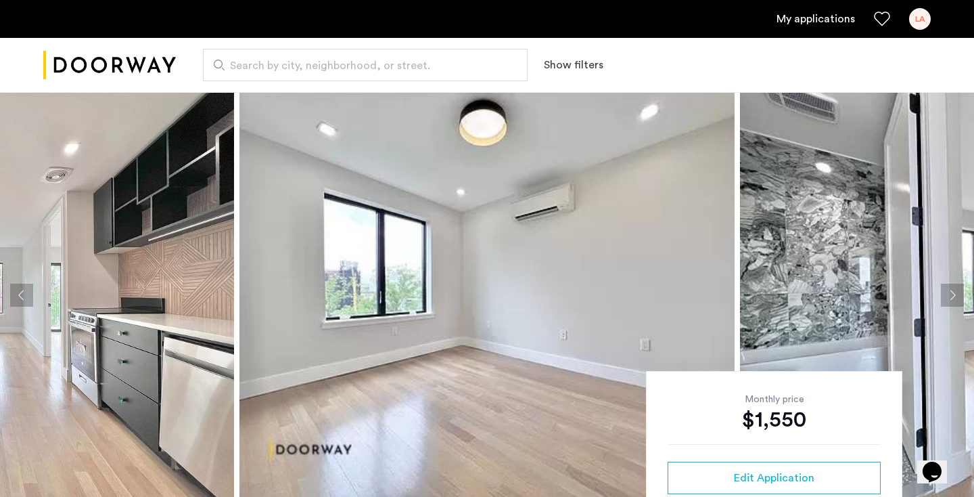
scroll to position [1, 0]
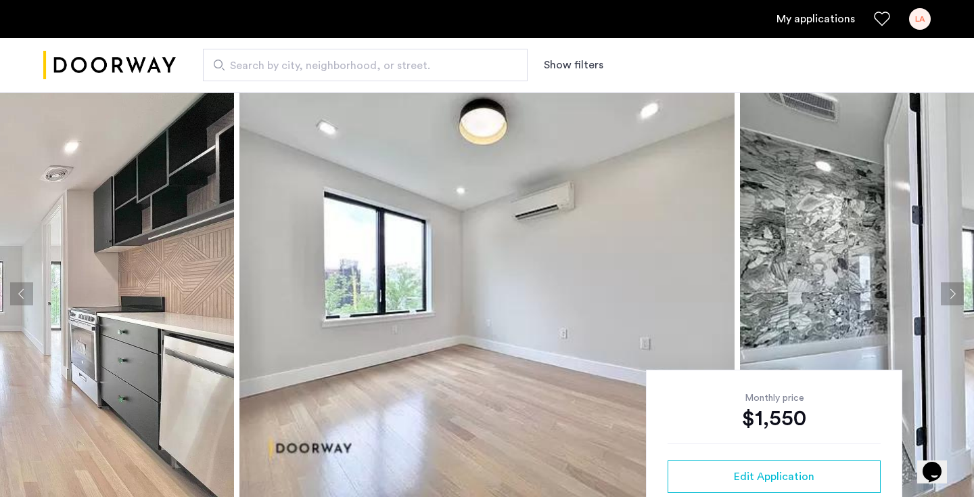
click at [944, 290] on button "Next apartment" at bounding box center [952, 293] width 23 height 23
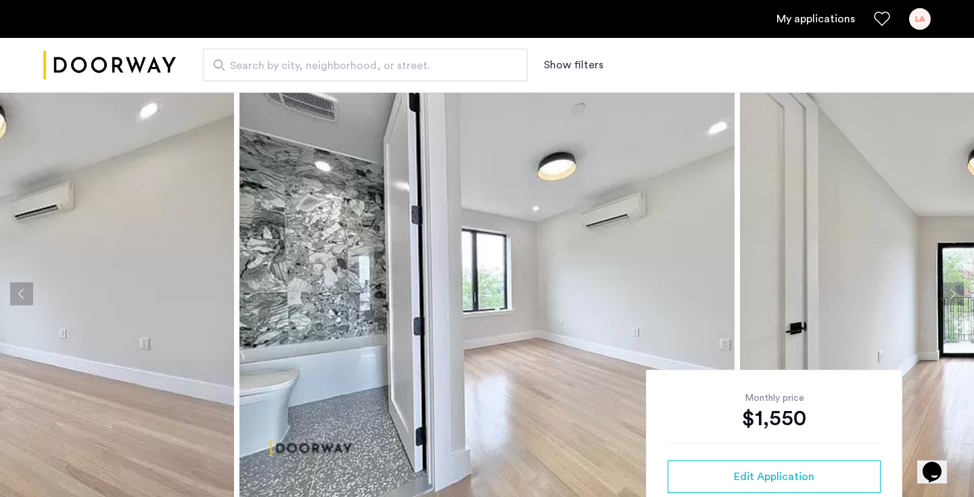
click at [945, 290] on button "Next apartment" at bounding box center [952, 293] width 23 height 23
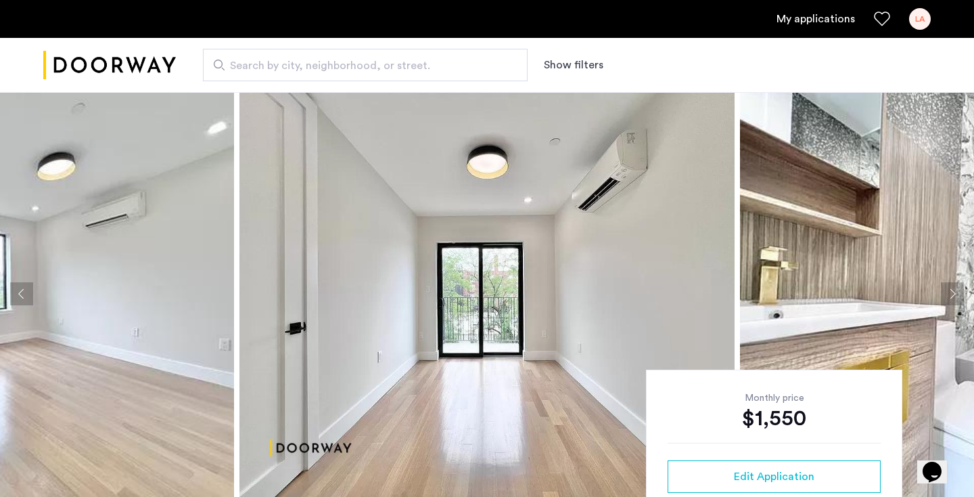
click at [944, 290] on button "Next apartment" at bounding box center [952, 293] width 23 height 23
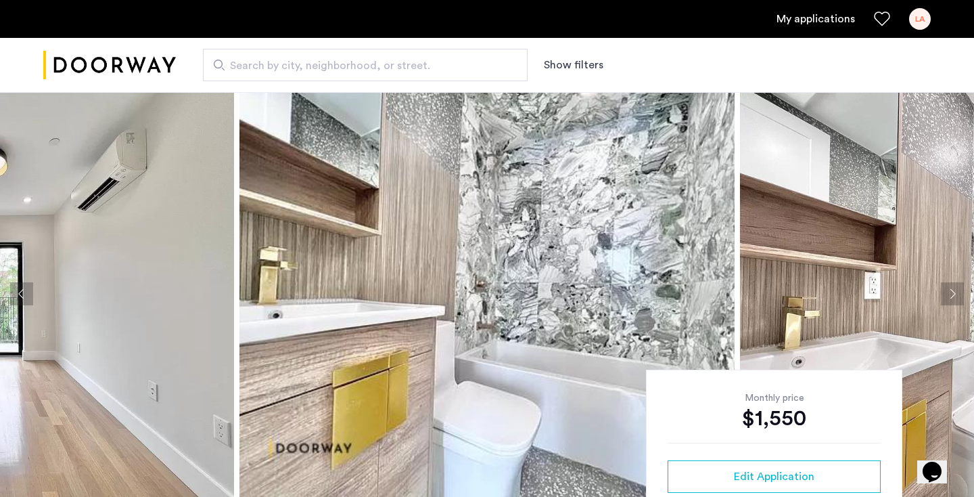
click at [944, 290] on button "Next apartment" at bounding box center [952, 293] width 23 height 23
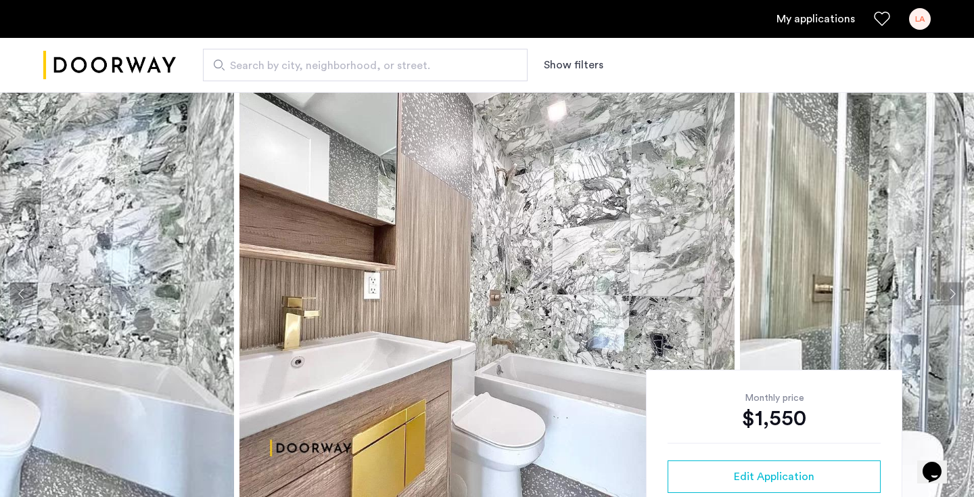
click at [944, 290] on button "Next apartment" at bounding box center [952, 293] width 23 height 23
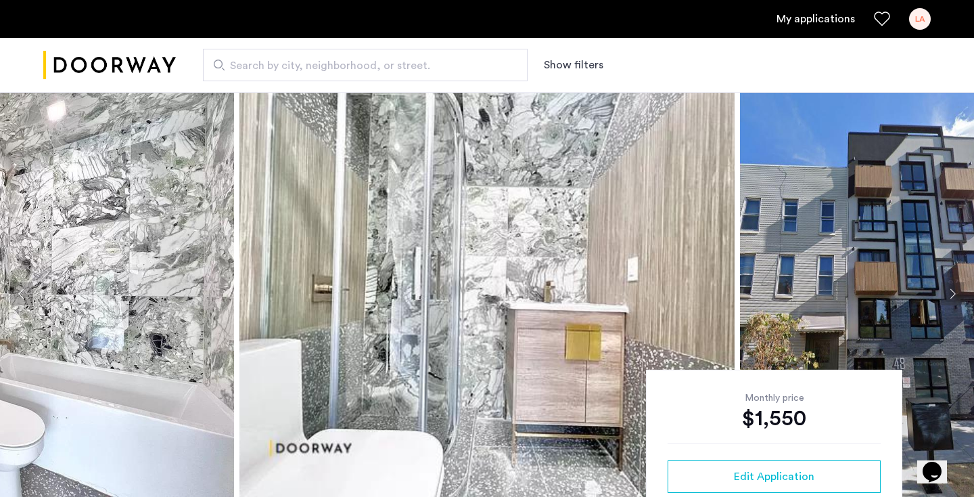
click at [831, 18] on link "My applications" at bounding box center [816, 19] width 78 height 16
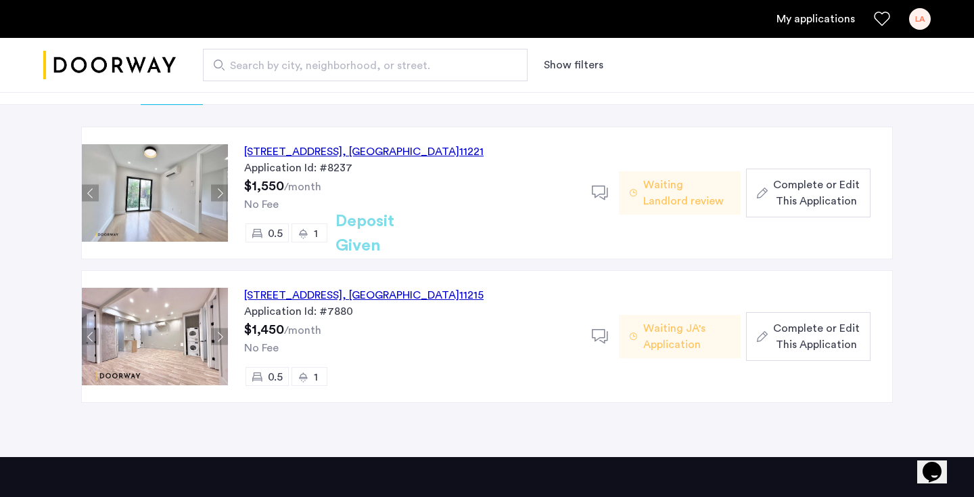
scroll to position [99, 0]
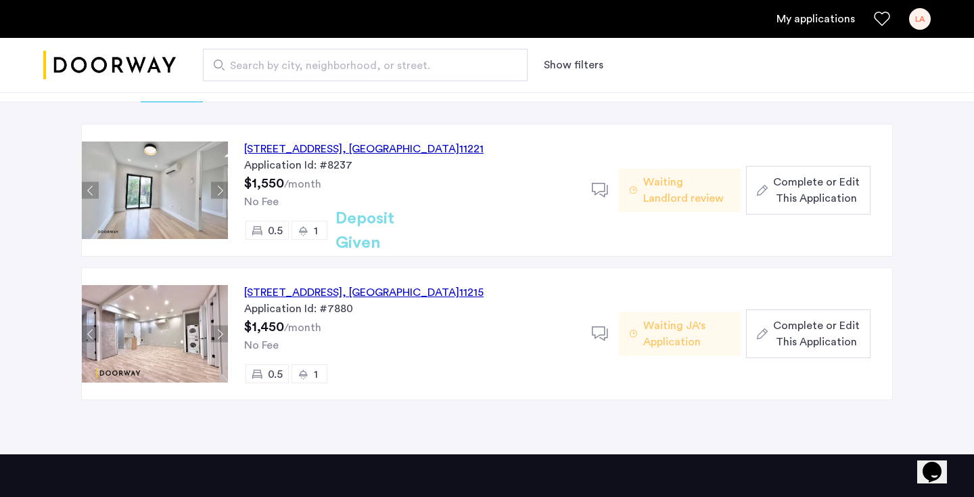
click at [443, 284] on div "557 Union Street, Unit BBR, Brooklyn , NY 11215" at bounding box center [363, 292] width 239 height 16
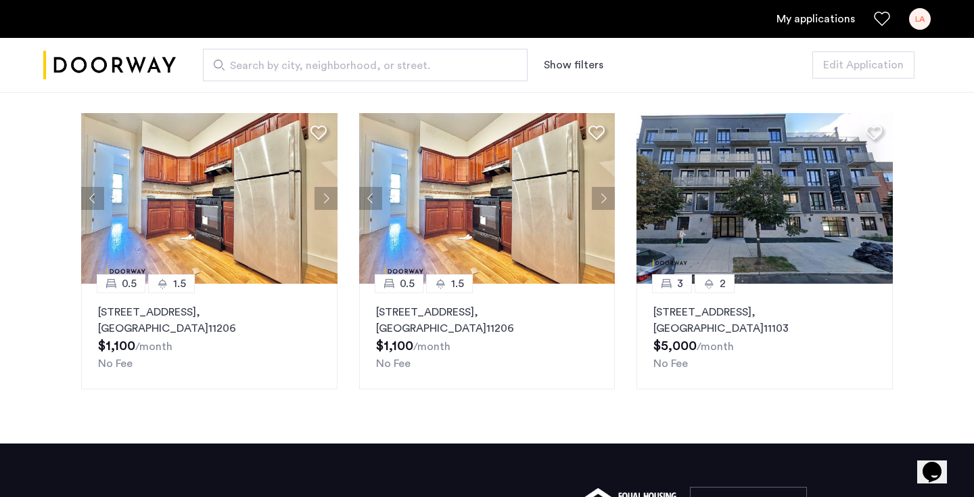
scroll to position [1728, 0]
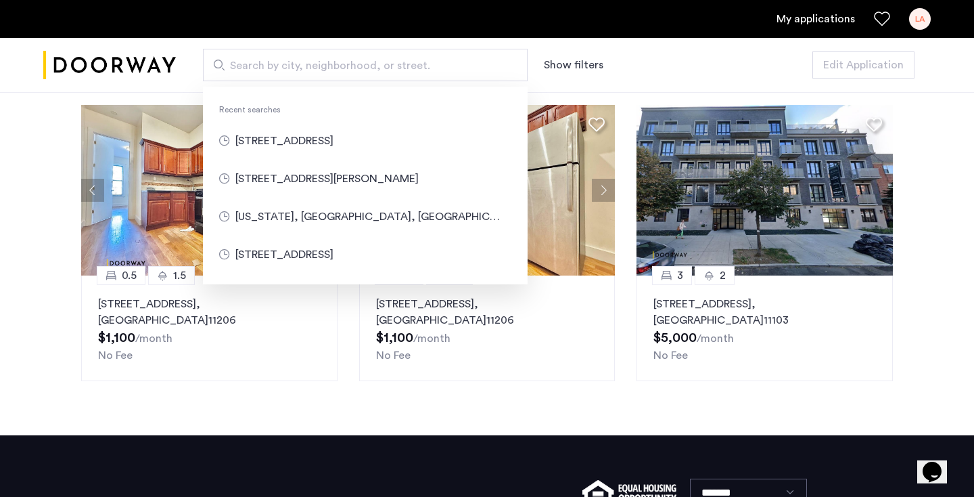
click at [347, 55] on input "Search by city, neighborhood, or street." at bounding box center [365, 65] width 325 height 32
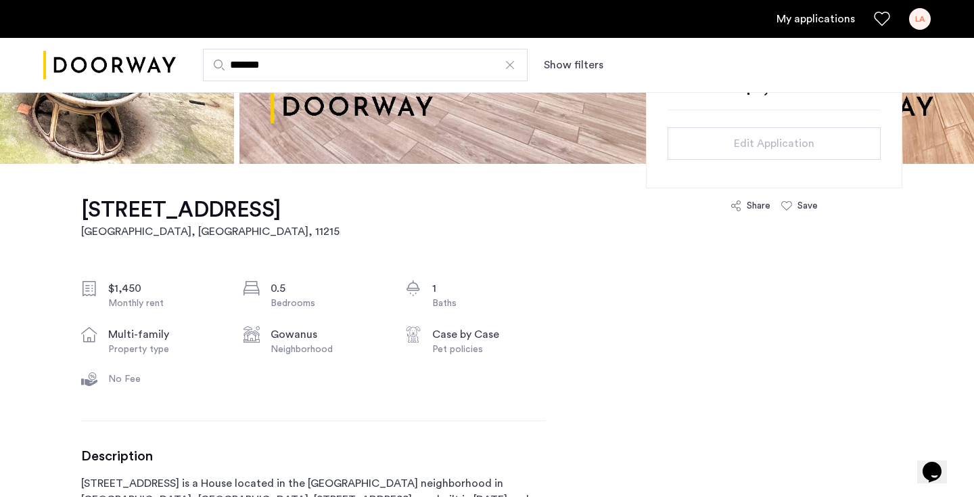
scroll to position [336, 0]
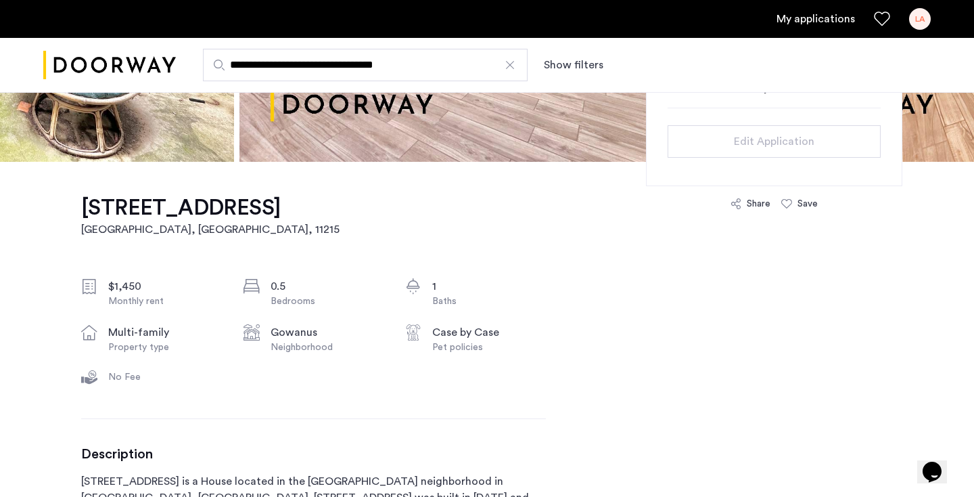
type input "**********"
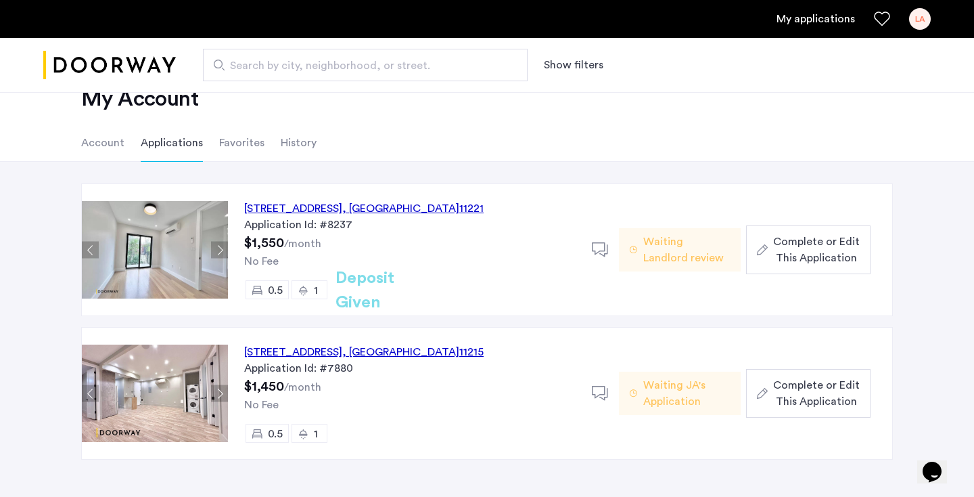
scroll to position [45, 0]
